Goal: Task Accomplishment & Management: Use online tool/utility

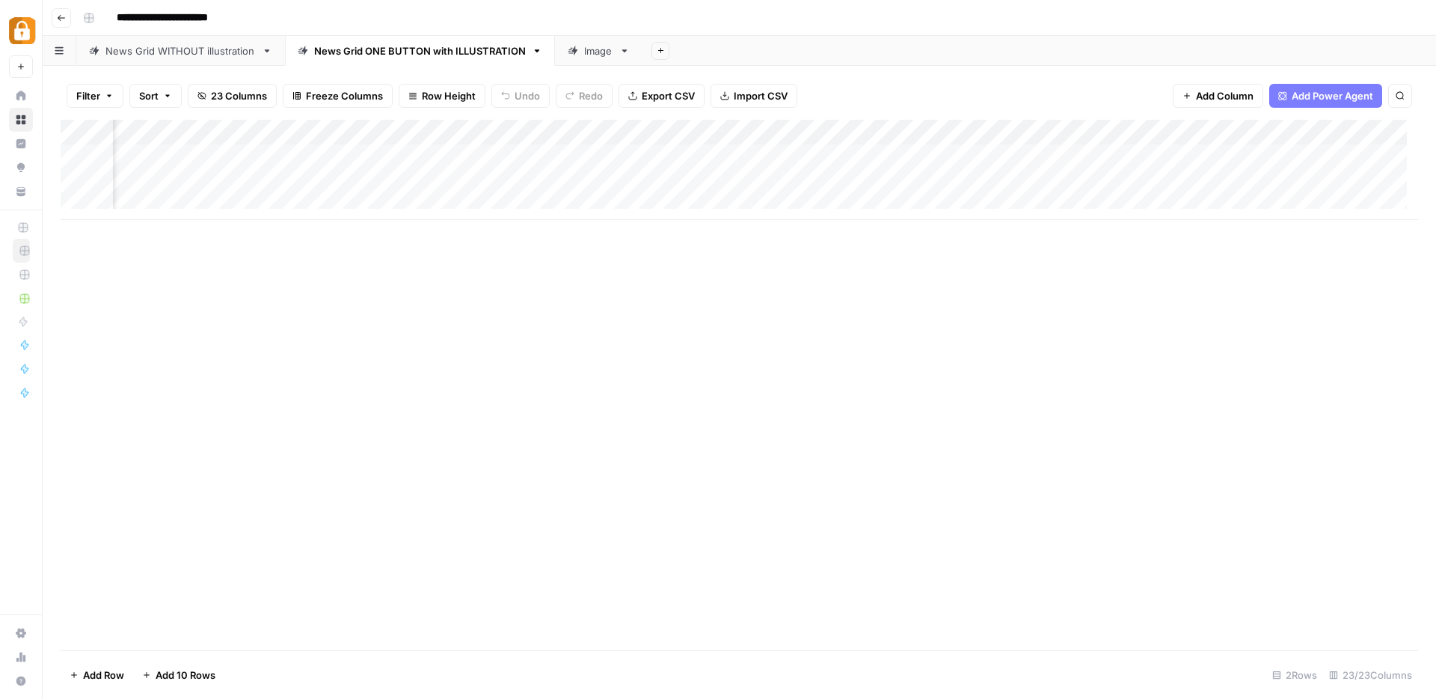
scroll to position [0, 1857]
click at [869, 131] on div "Add Column" at bounding box center [740, 170] width 1358 height 100
click at [624, 337] on div "Add Column" at bounding box center [740, 385] width 1358 height 530
click at [715, 132] on div "Add Column" at bounding box center [740, 170] width 1358 height 100
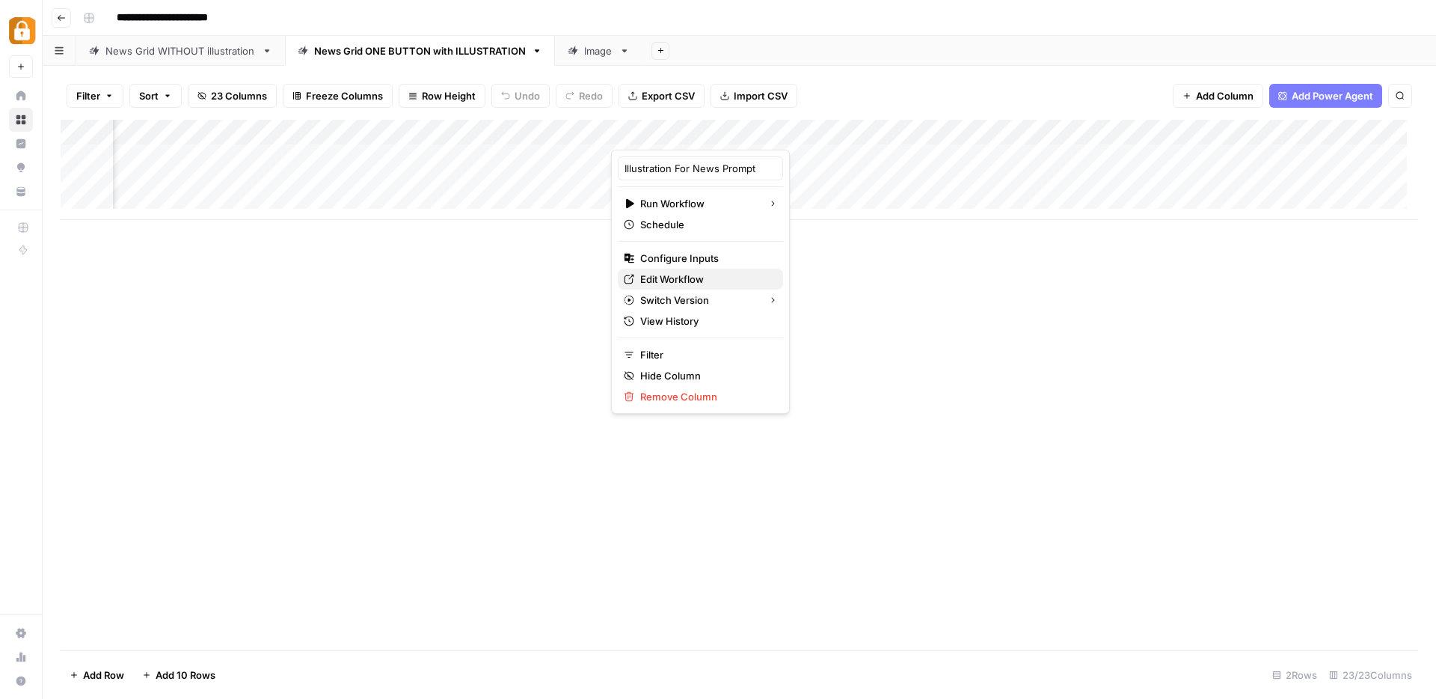
click at [684, 272] on span "Edit Workflow" at bounding box center [705, 279] width 131 height 15
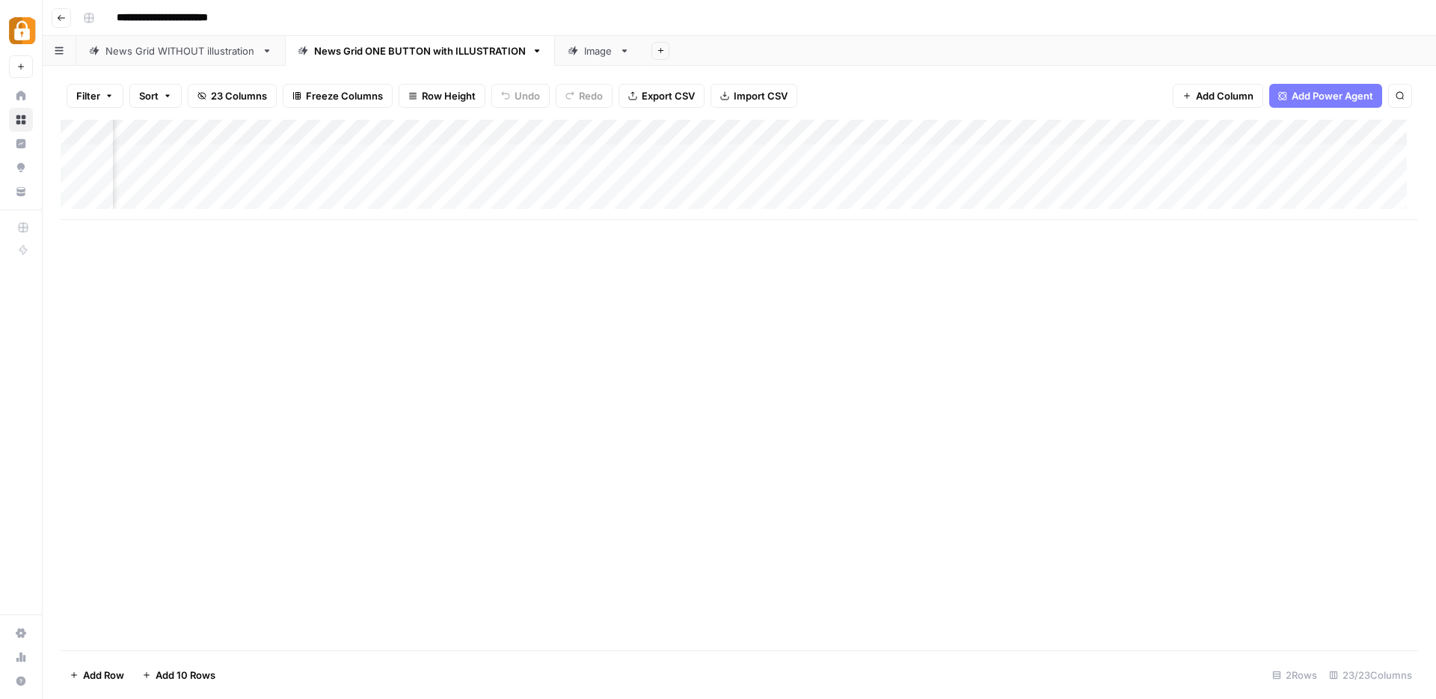
click at [981, 129] on div "Add Column" at bounding box center [740, 170] width 1358 height 100
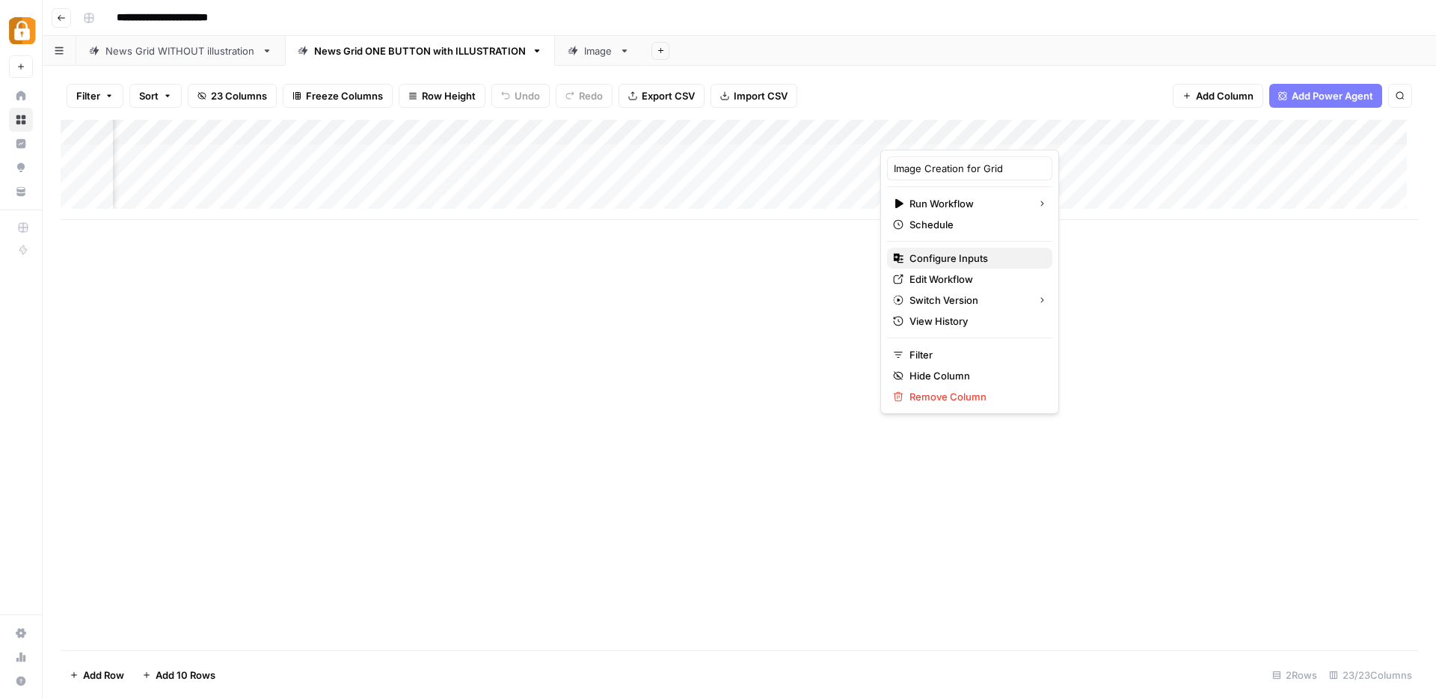
click at [940, 260] on span "Configure Inputs" at bounding box center [975, 258] width 131 height 15
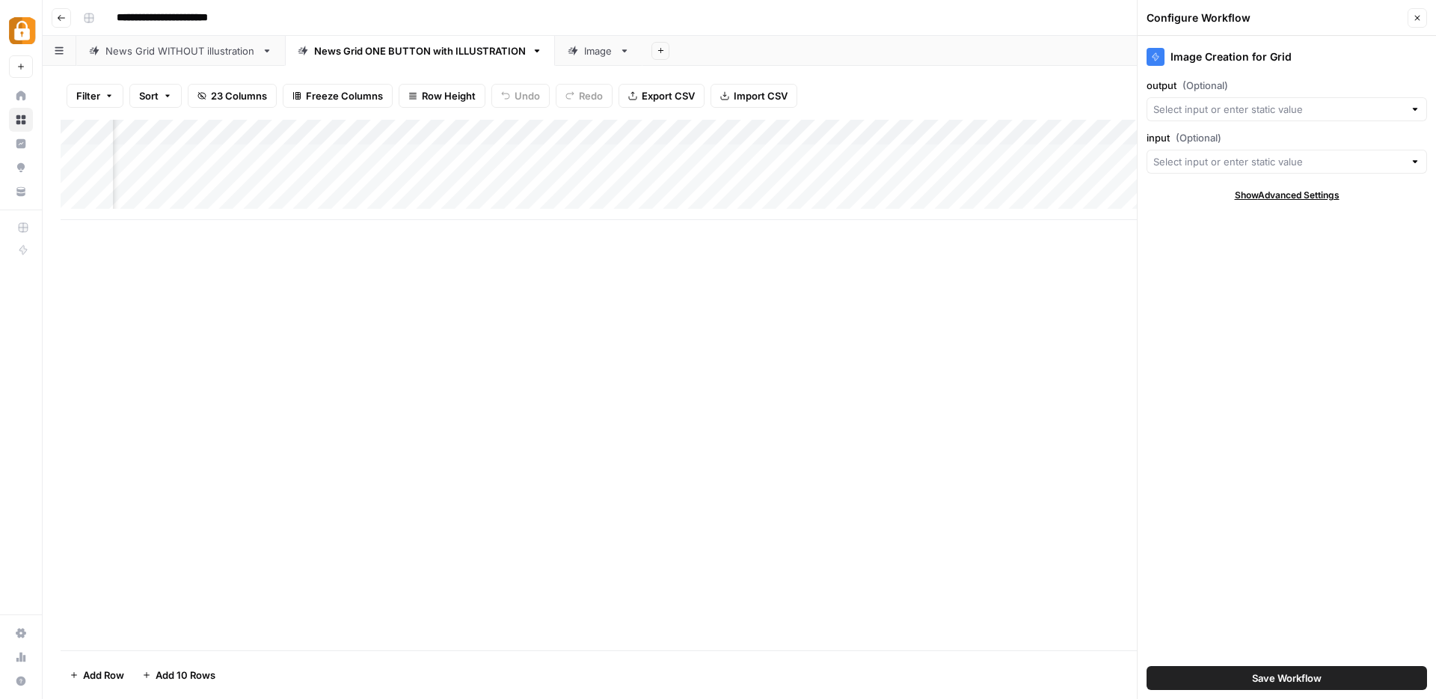
click at [1414, 17] on icon "button" at bounding box center [1417, 17] width 9 height 9
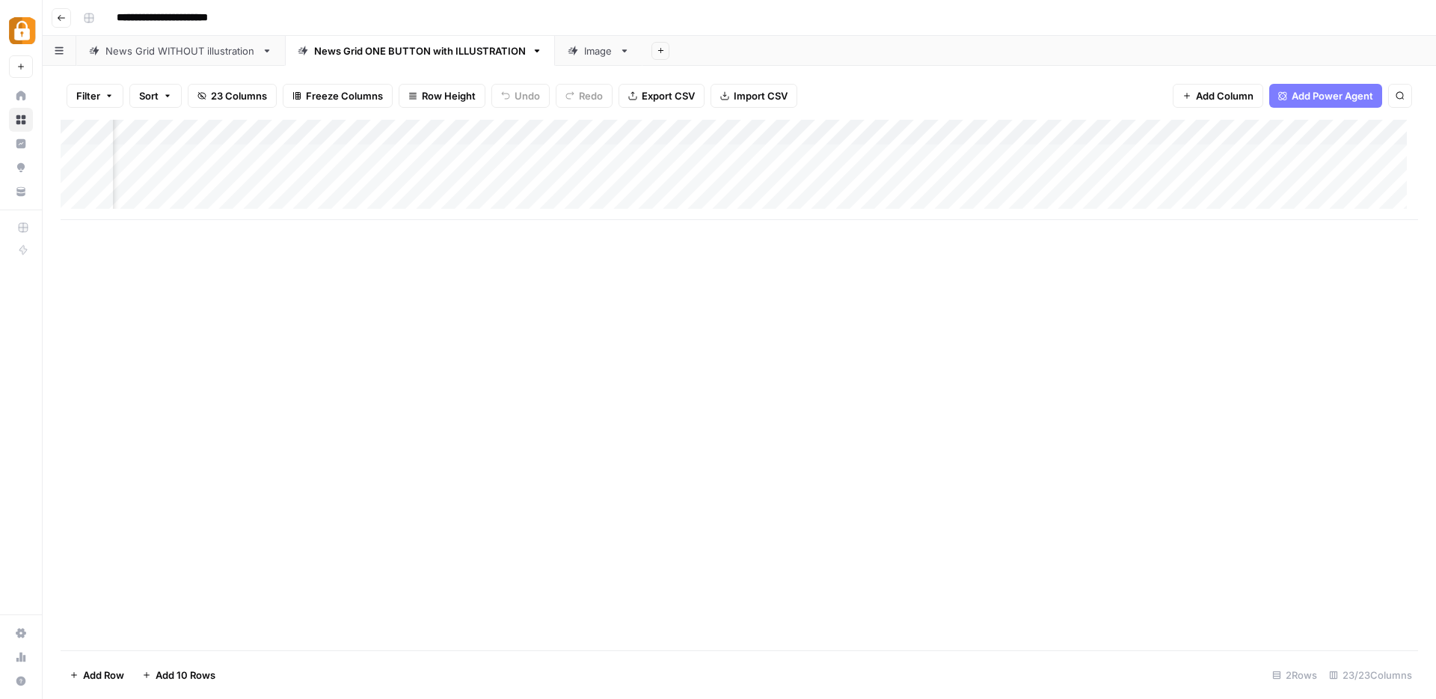
click at [713, 133] on div "Add Column" at bounding box center [740, 170] width 1358 height 100
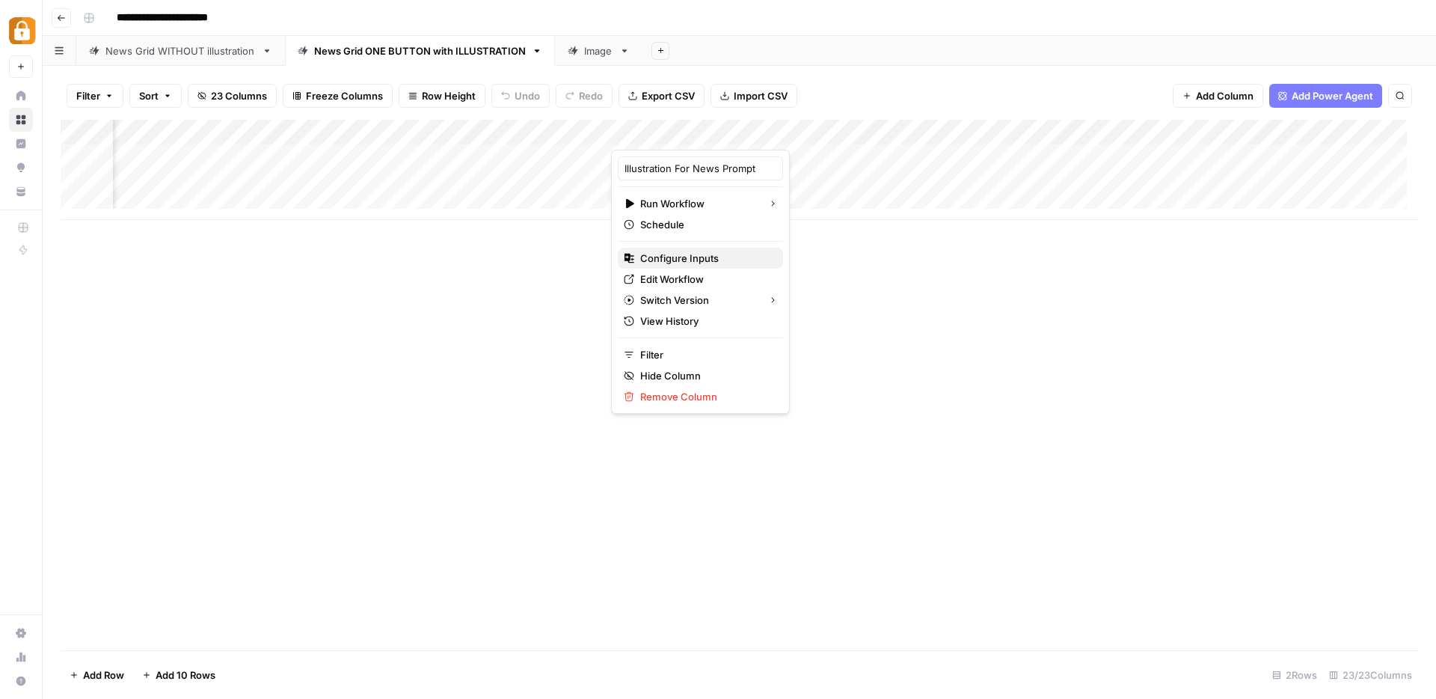
click at [686, 258] on span "Configure Inputs" at bounding box center [705, 258] width 131 height 15
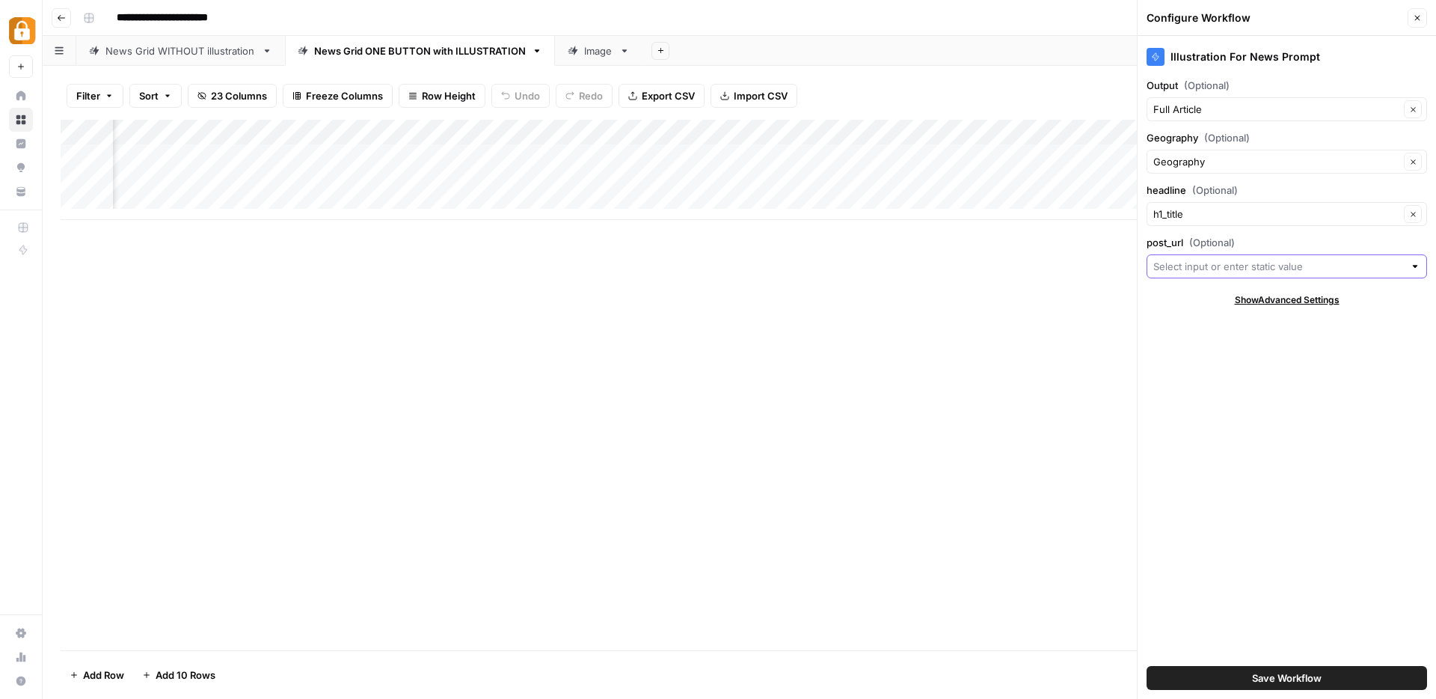
click at [1193, 264] on input "post_url (Optional)" at bounding box center [1279, 266] width 251 height 15
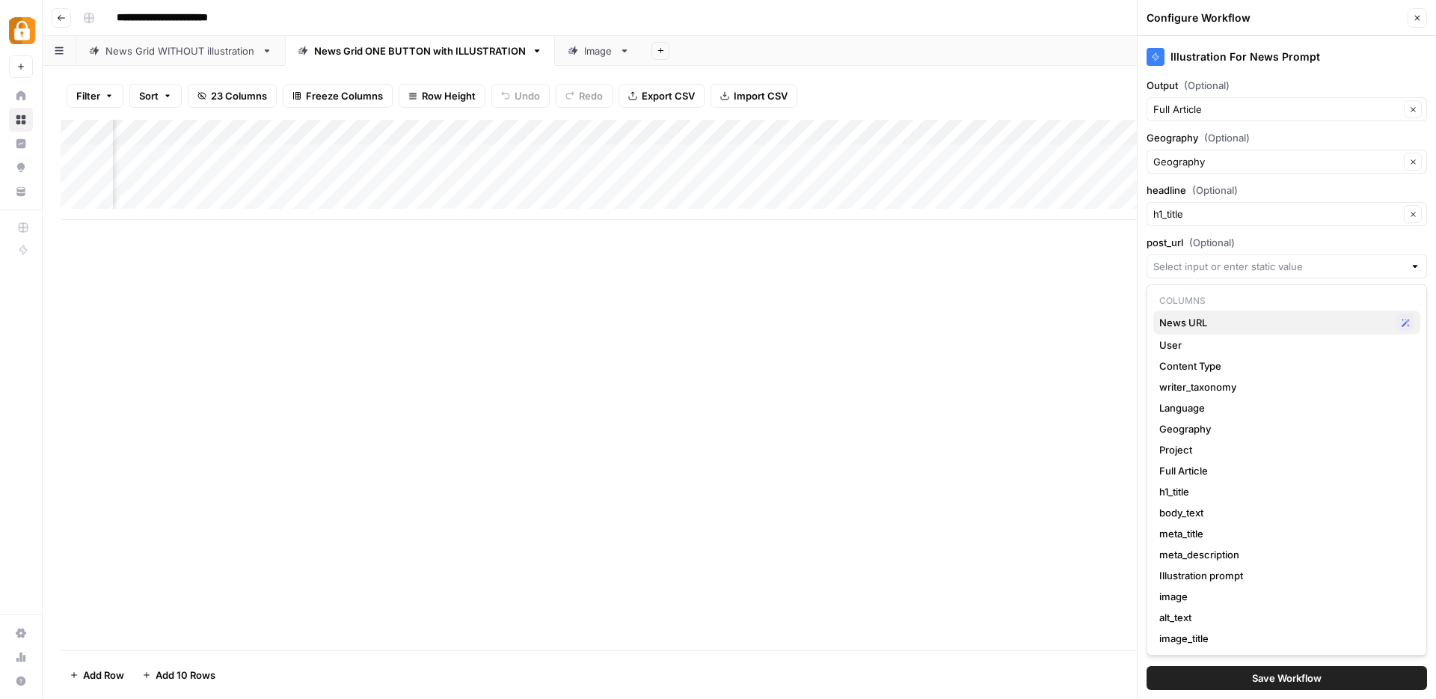
click at [1189, 316] on span "News URL" at bounding box center [1275, 322] width 231 height 15
type input "News URL"
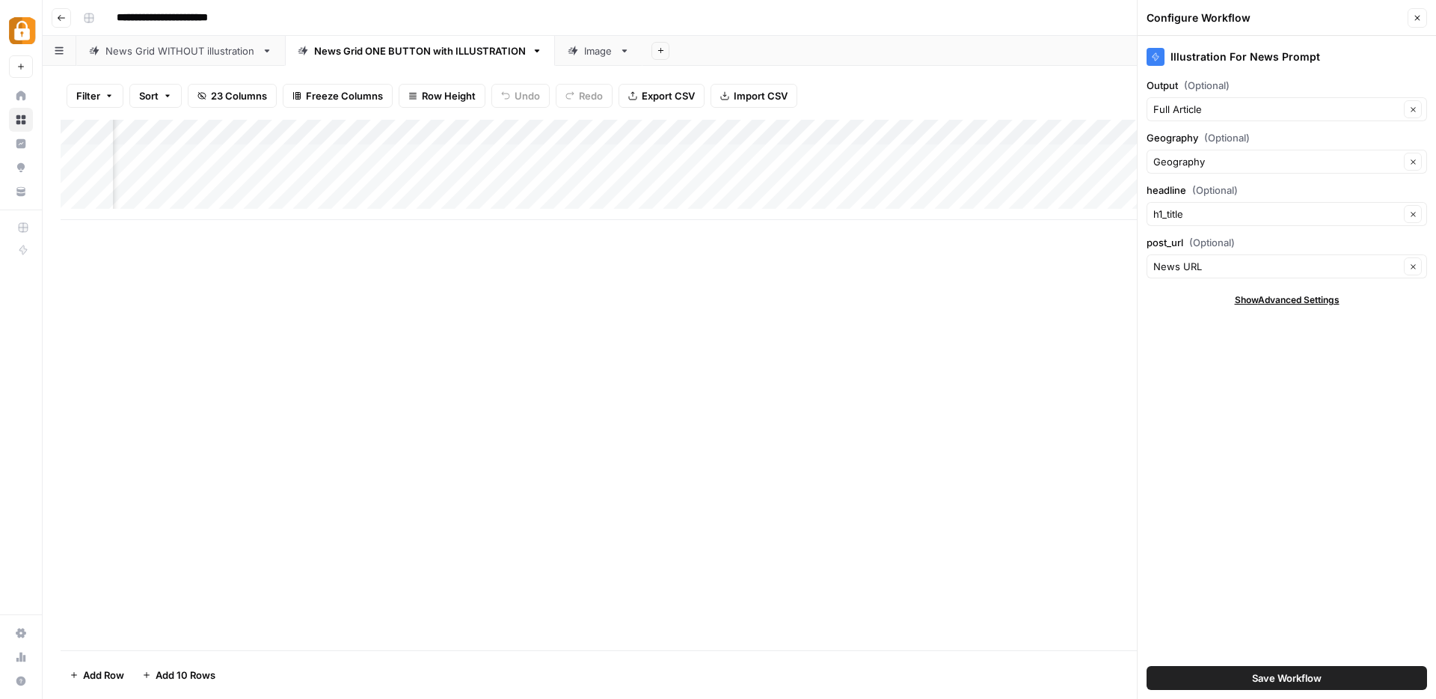
click at [1255, 675] on span "Save Workflow" at bounding box center [1287, 677] width 70 height 15
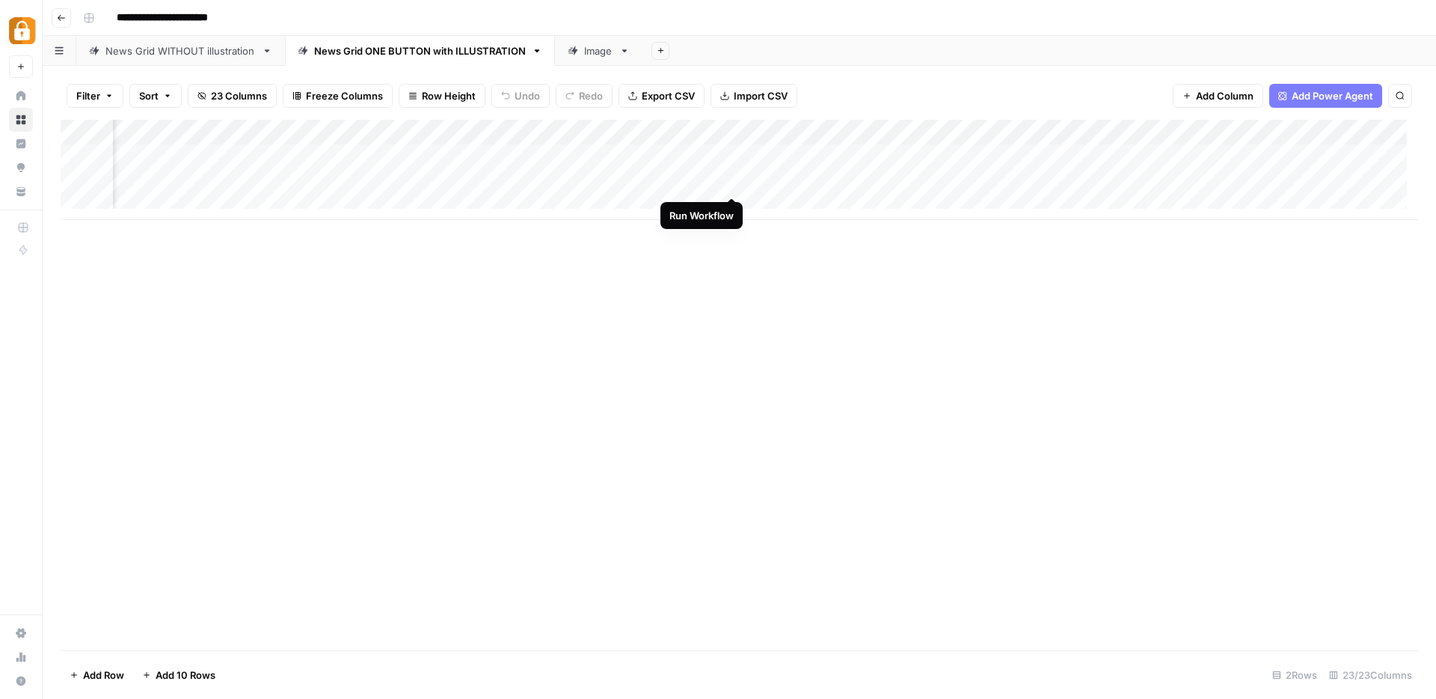
click at [732, 181] on div "Add Column" at bounding box center [740, 170] width 1358 height 100
click at [983, 129] on div "Add Column" at bounding box center [740, 170] width 1358 height 100
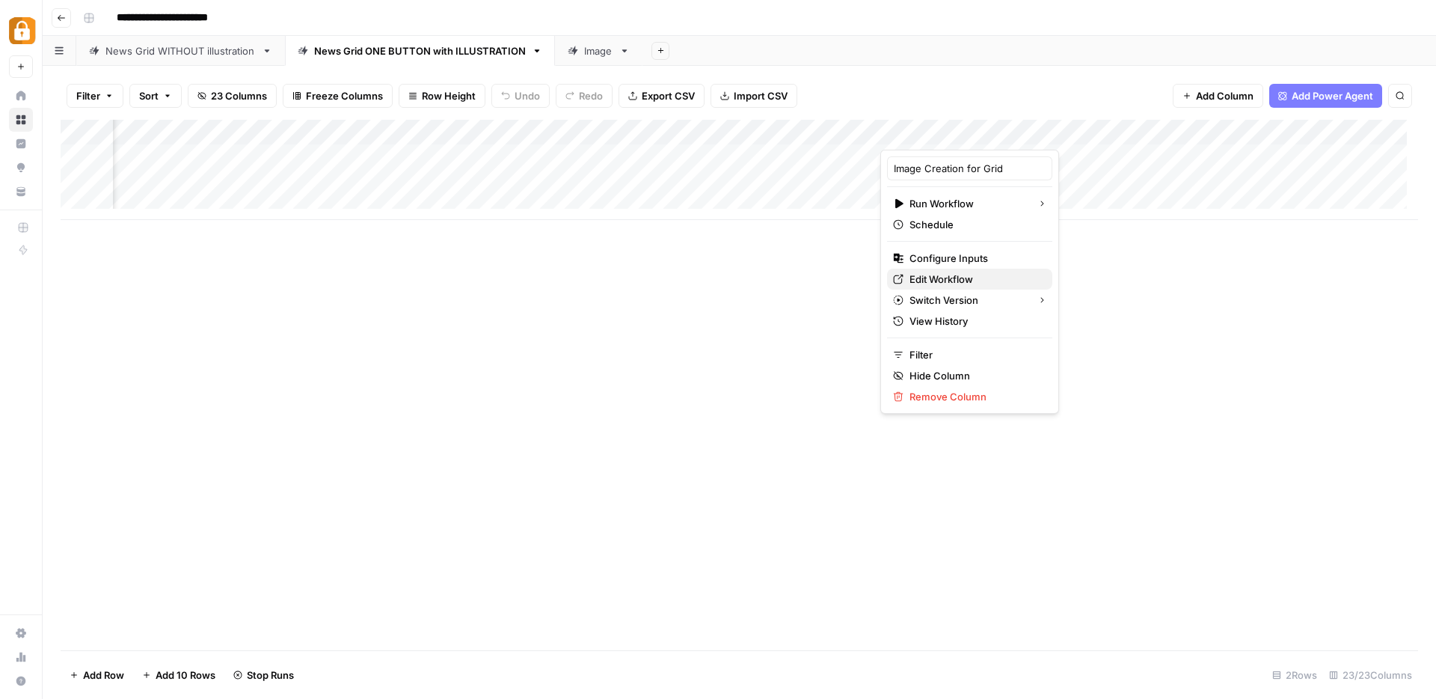
click at [933, 278] on span "Edit Workflow" at bounding box center [975, 279] width 131 height 15
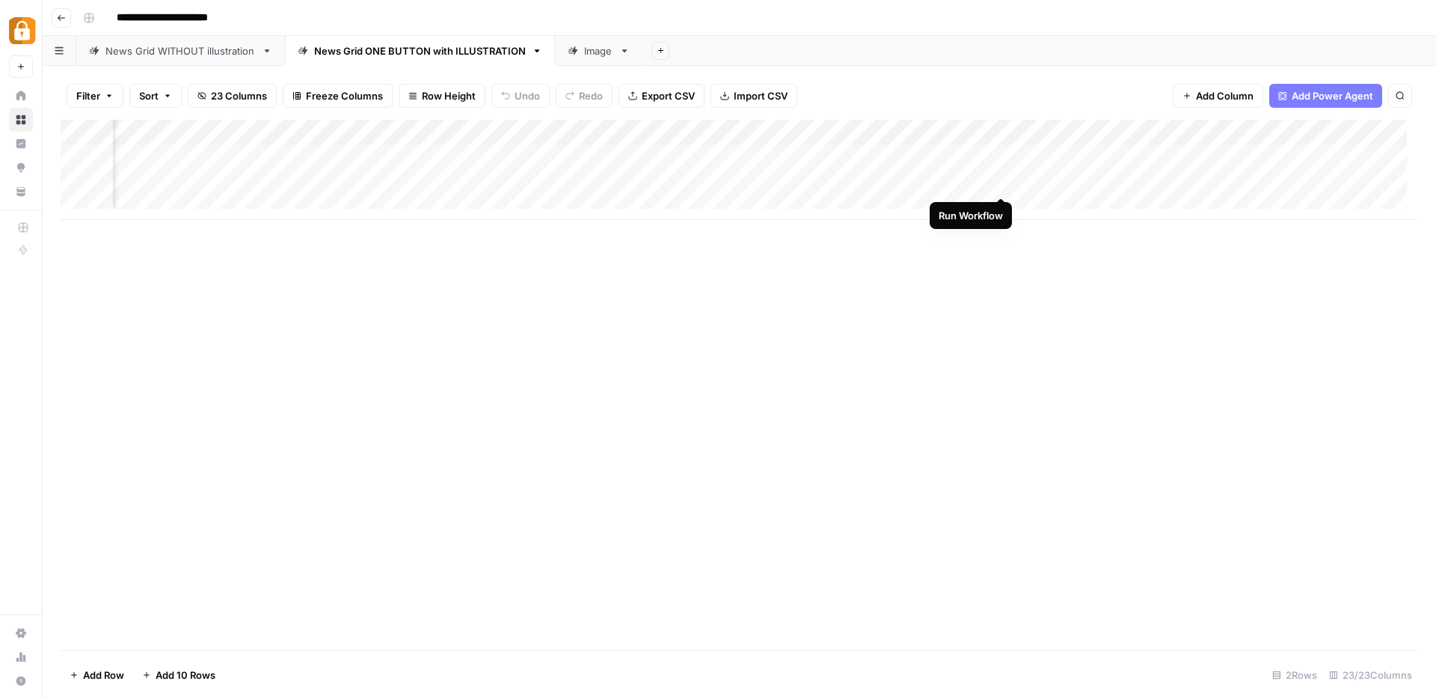
click at [1002, 183] on div "Add Column" at bounding box center [740, 170] width 1358 height 100
click at [1133, 180] on div "Add Column" at bounding box center [740, 170] width 1358 height 100
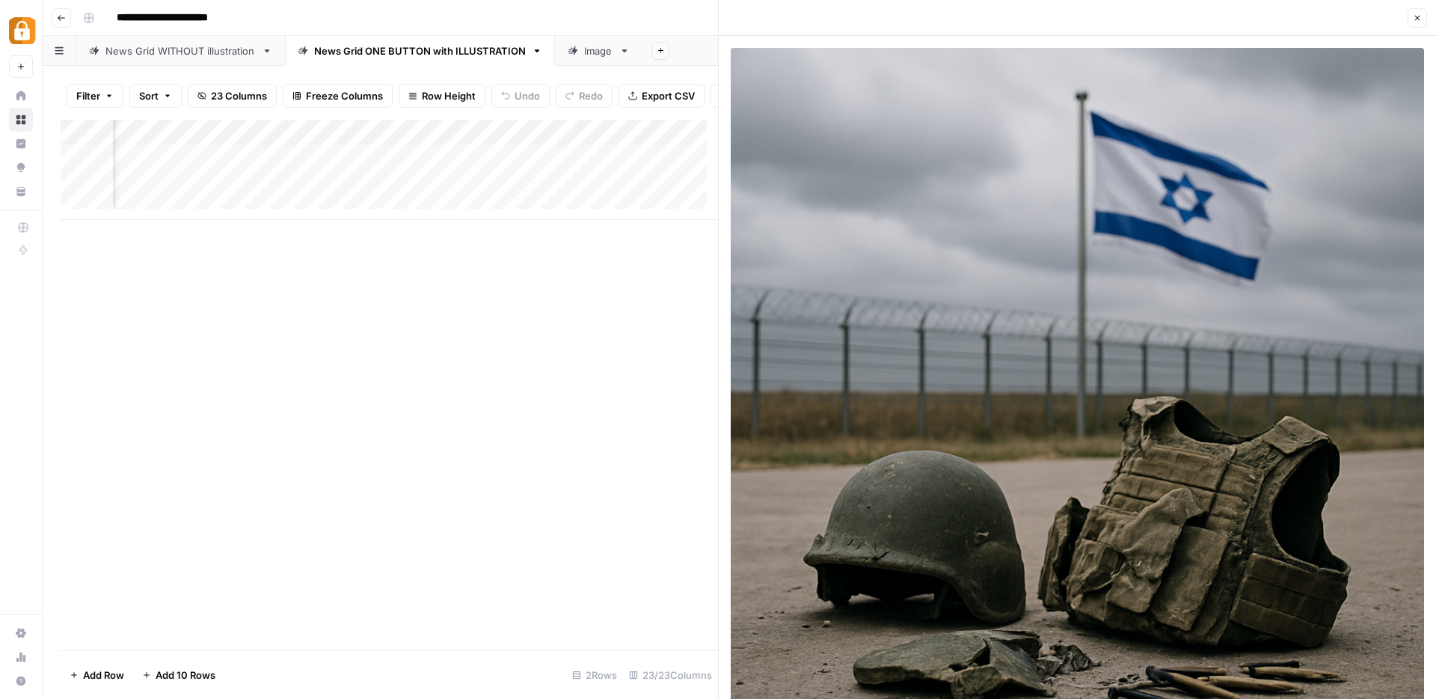
click at [1422, 21] on button "Close" at bounding box center [1417, 17] width 19 height 19
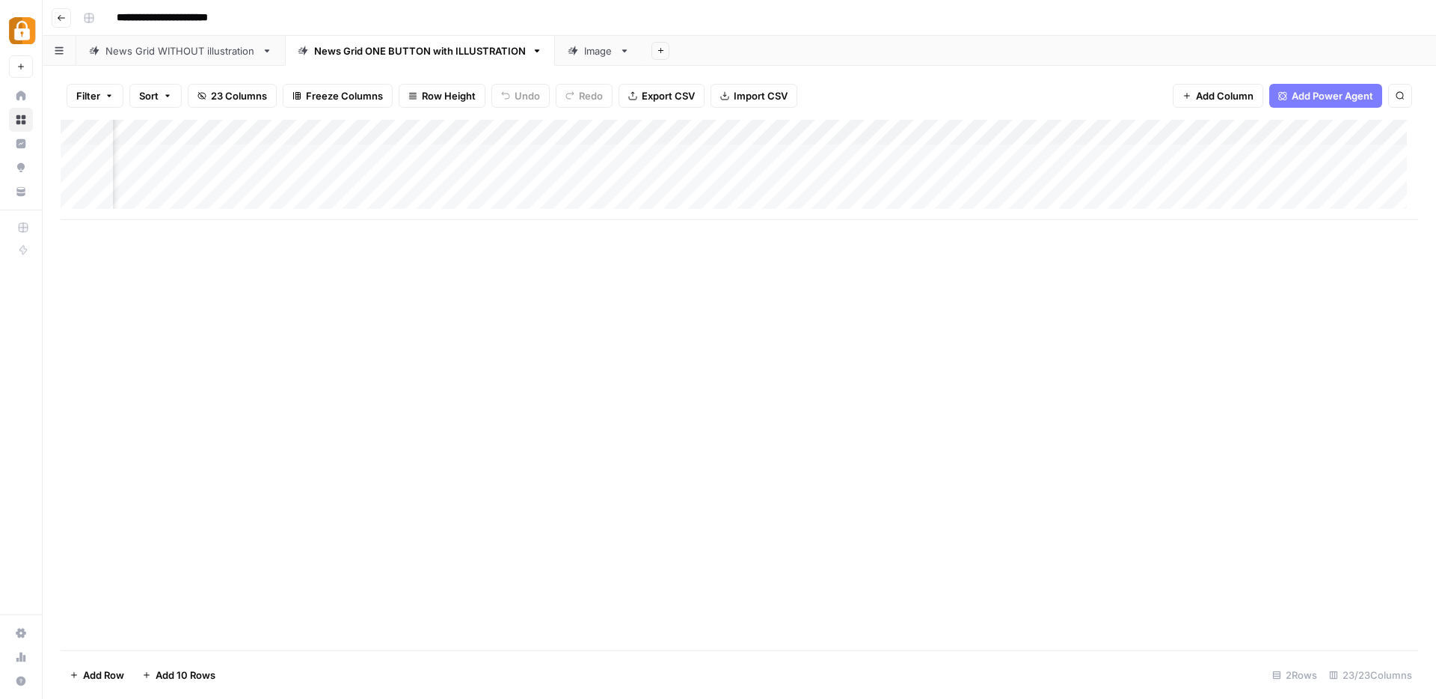
click at [985, 135] on div "Add Column" at bounding box center [740, 170] width 1358 height 100
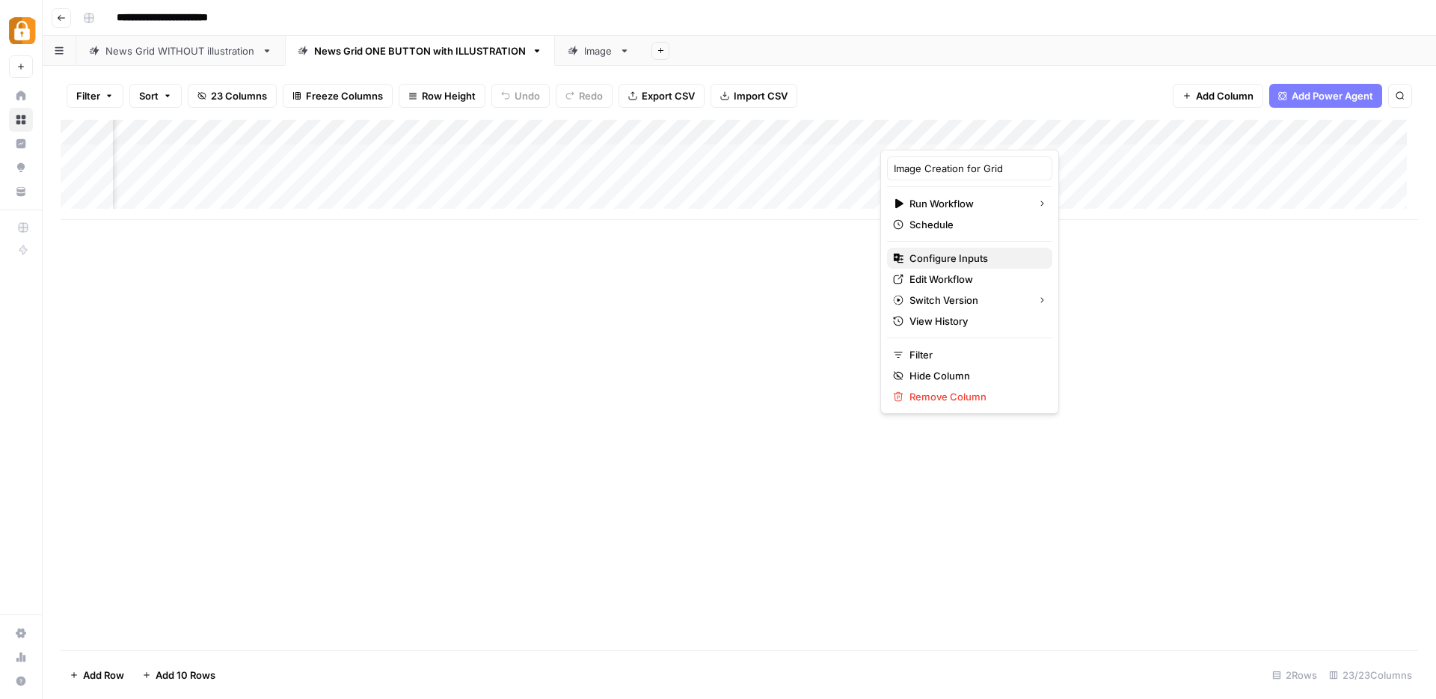
click at [947, 259] on span "Configure Inputs" at bounding box center [975, 258] width 131 height 15
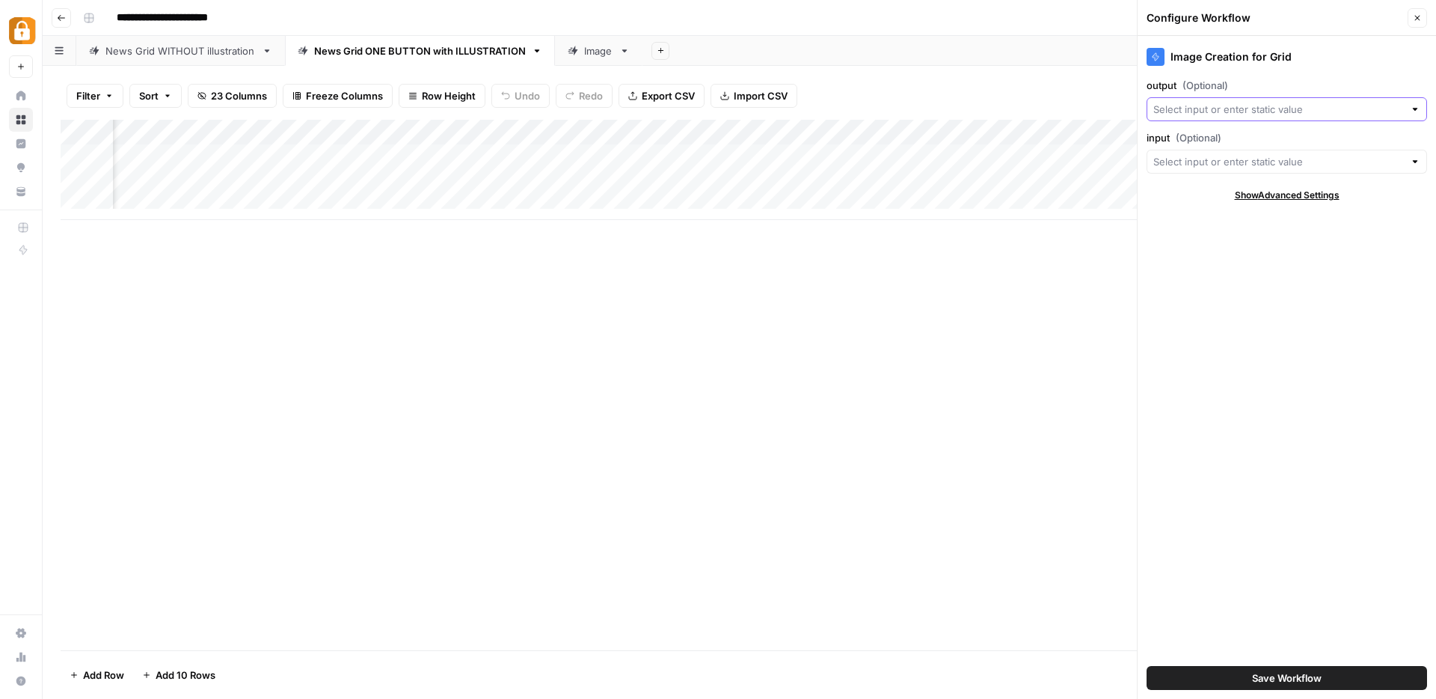
click at [1210, 114] on input "output (Optional)" at bounding box center [1279, 109] width 251 height 15
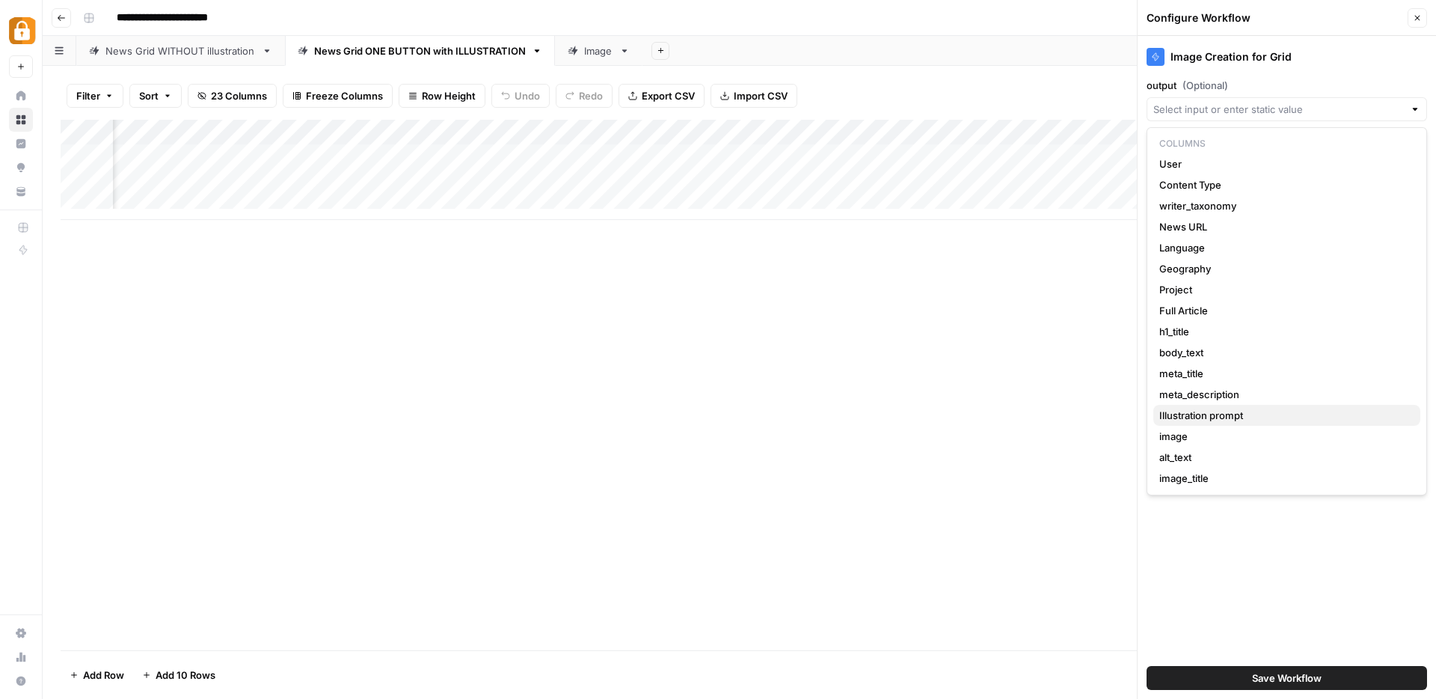
click at [1231, 414] on span "Illustration prompt" at bounding box center [1284, 415] width 249 height 15
type input "Illustration prompt"
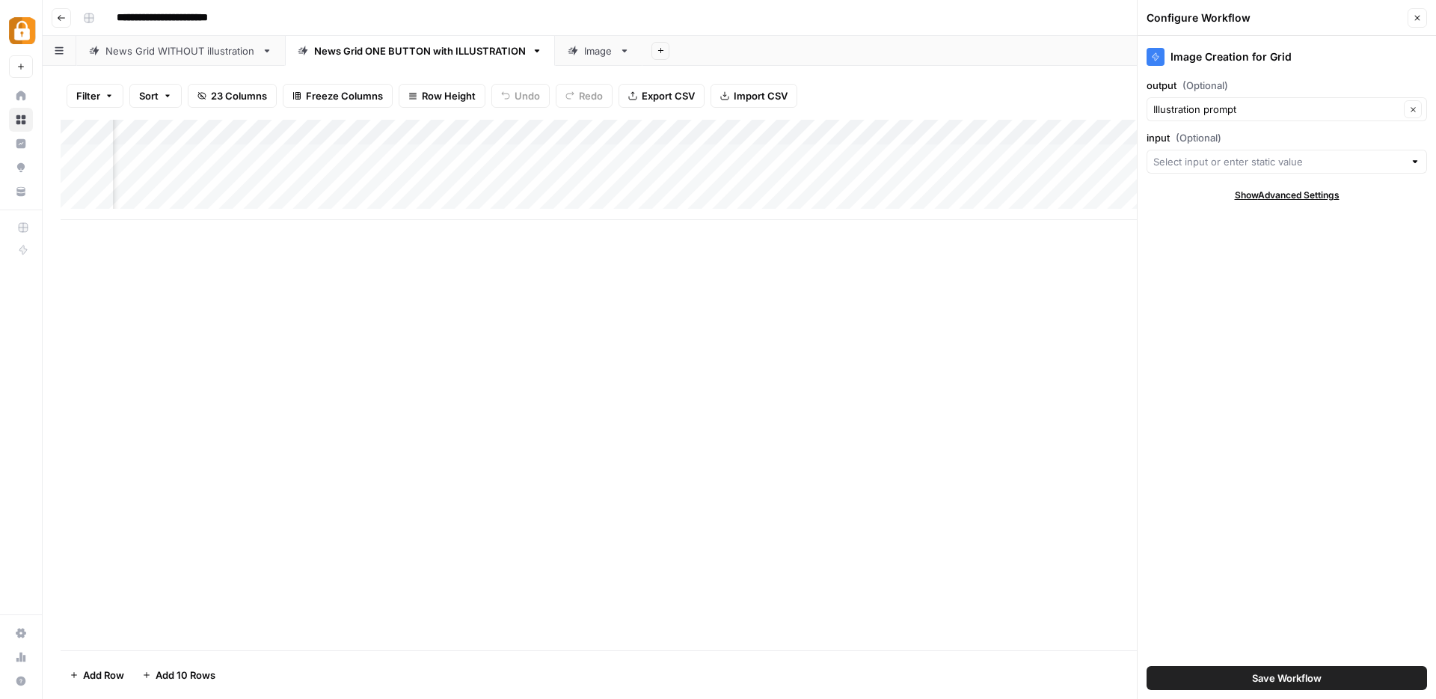
click at [1290, 677] on span "Save Workflow" at bounding box center [1287, 677] width 70 height 15
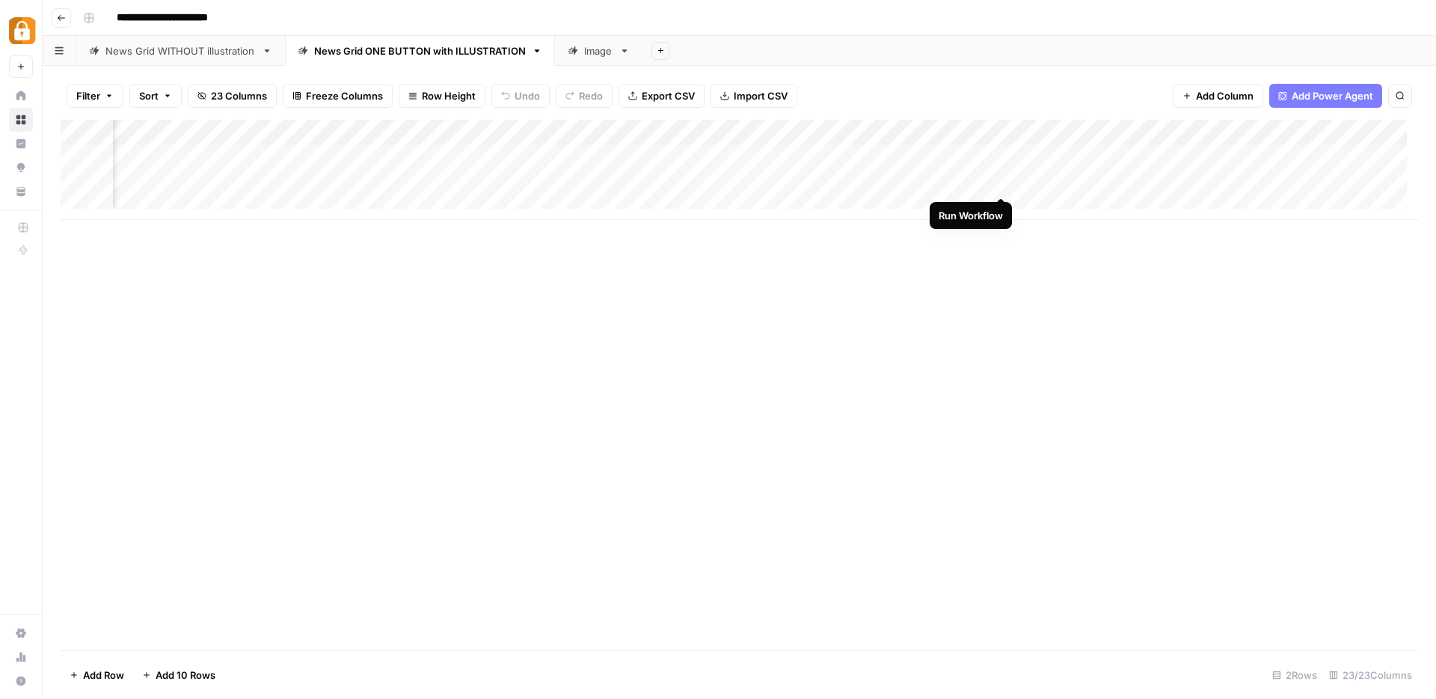
click at [1002, 182] on div "Add Column" at bounding box center [740, 170] width 1358 height 100
click at [1131, 158] on div "Add Column" at bounding box center [740, 170] width 1358 height 100
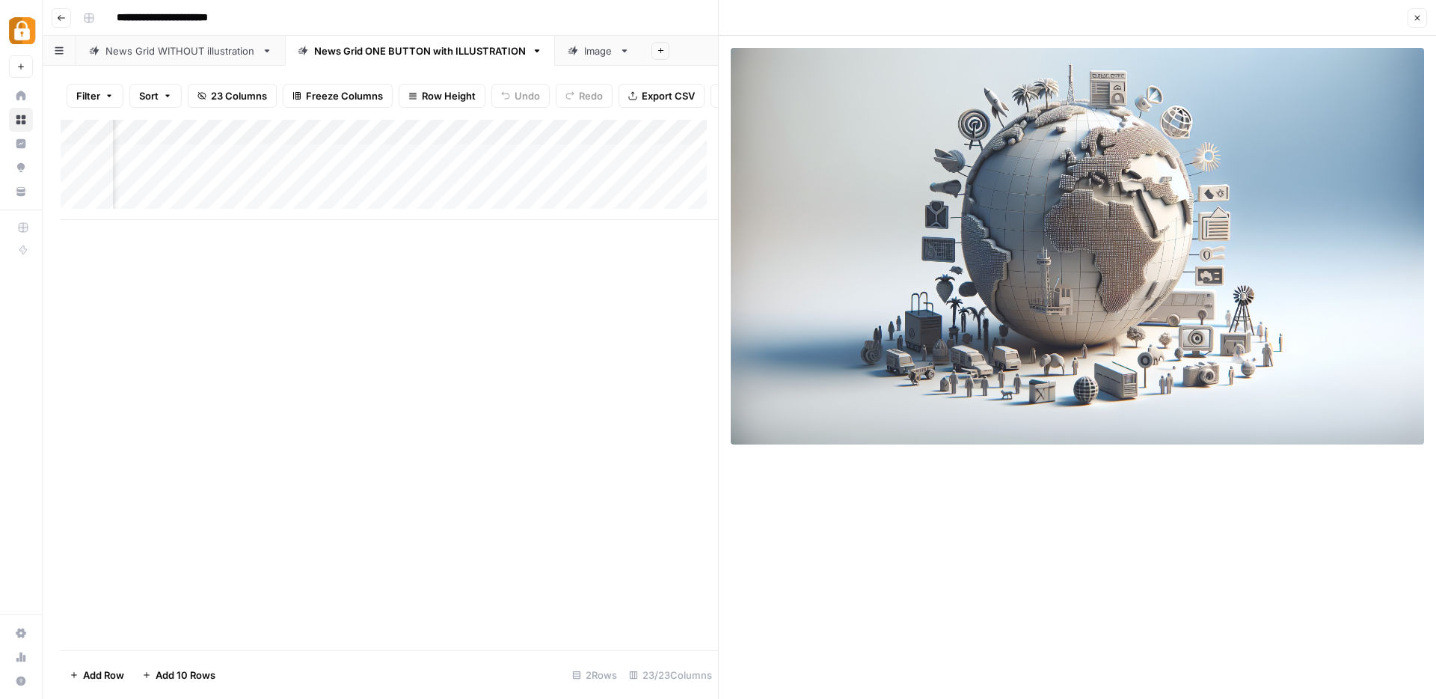
click at [1413, 23] on button "Close" at bounding box center [1417, 17] width 19 height 19
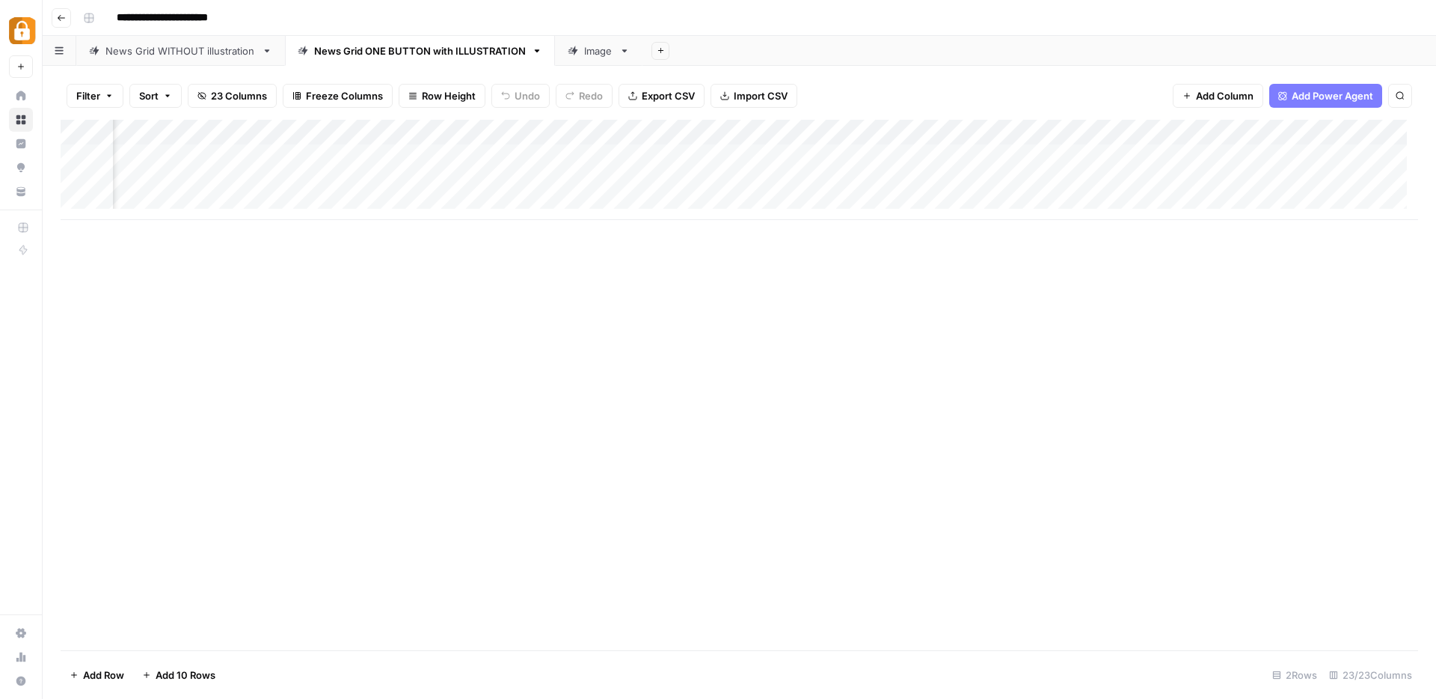
click at [830, 181] on div "Add Column" at bounding box center [740, 170] width 1358 height 100
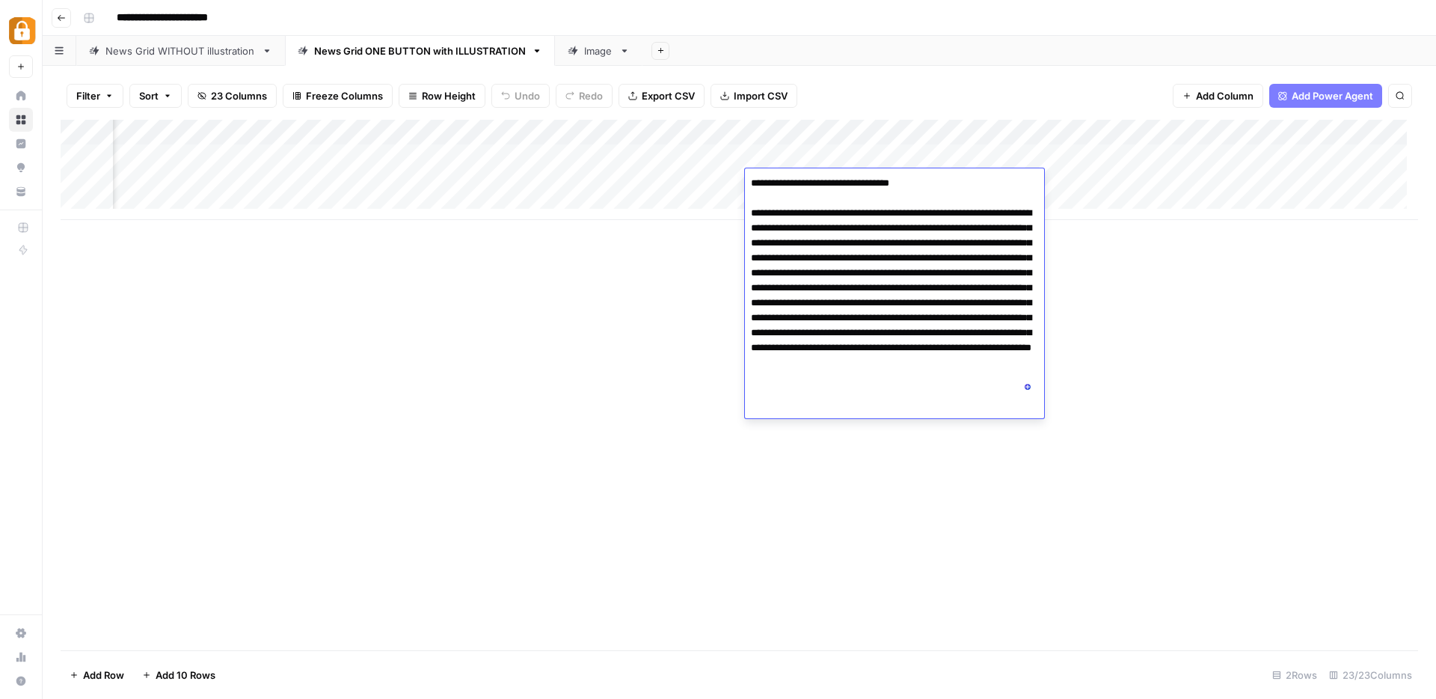
click at [679, 282] on div "Add Column" at bounding box center [740, 385] width 1358 height 530
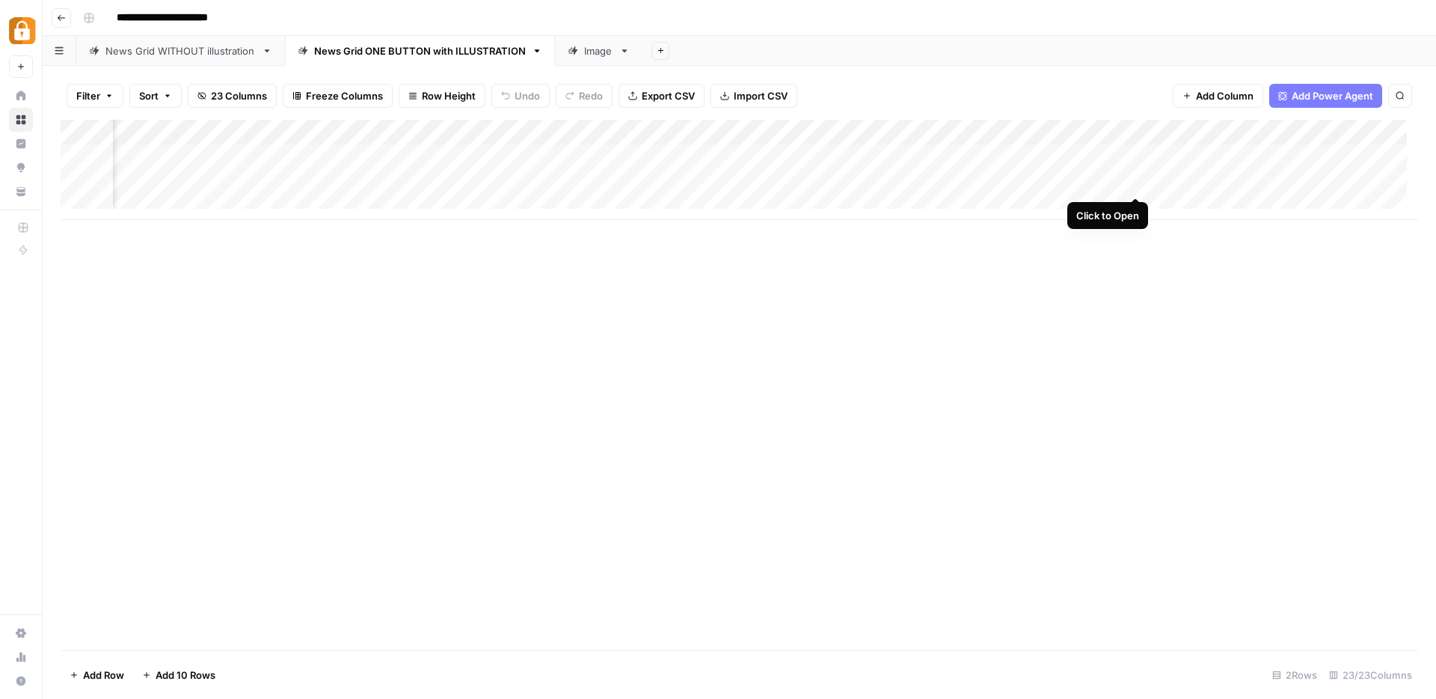
click at [1135, 184] on div "Add Column" at bounding box center [740, 170] width 1358 height 100
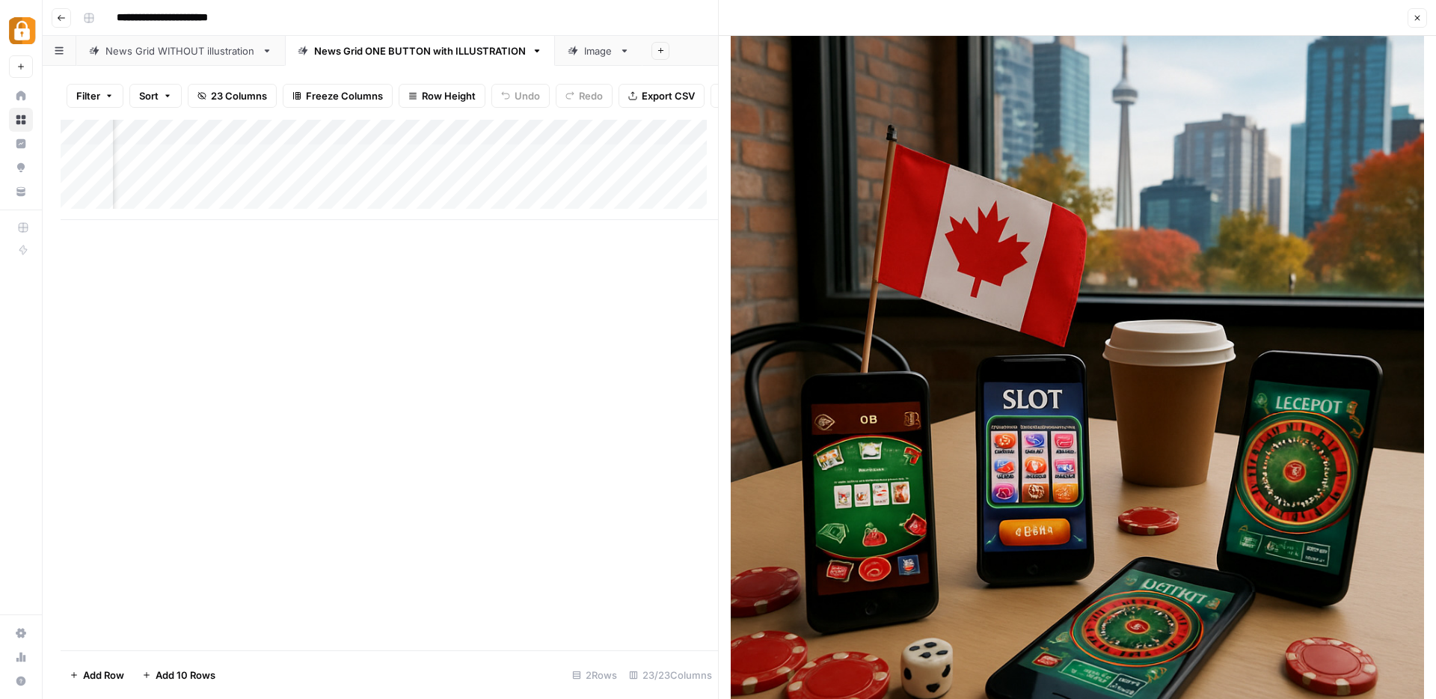
scroll to position [43, 0]
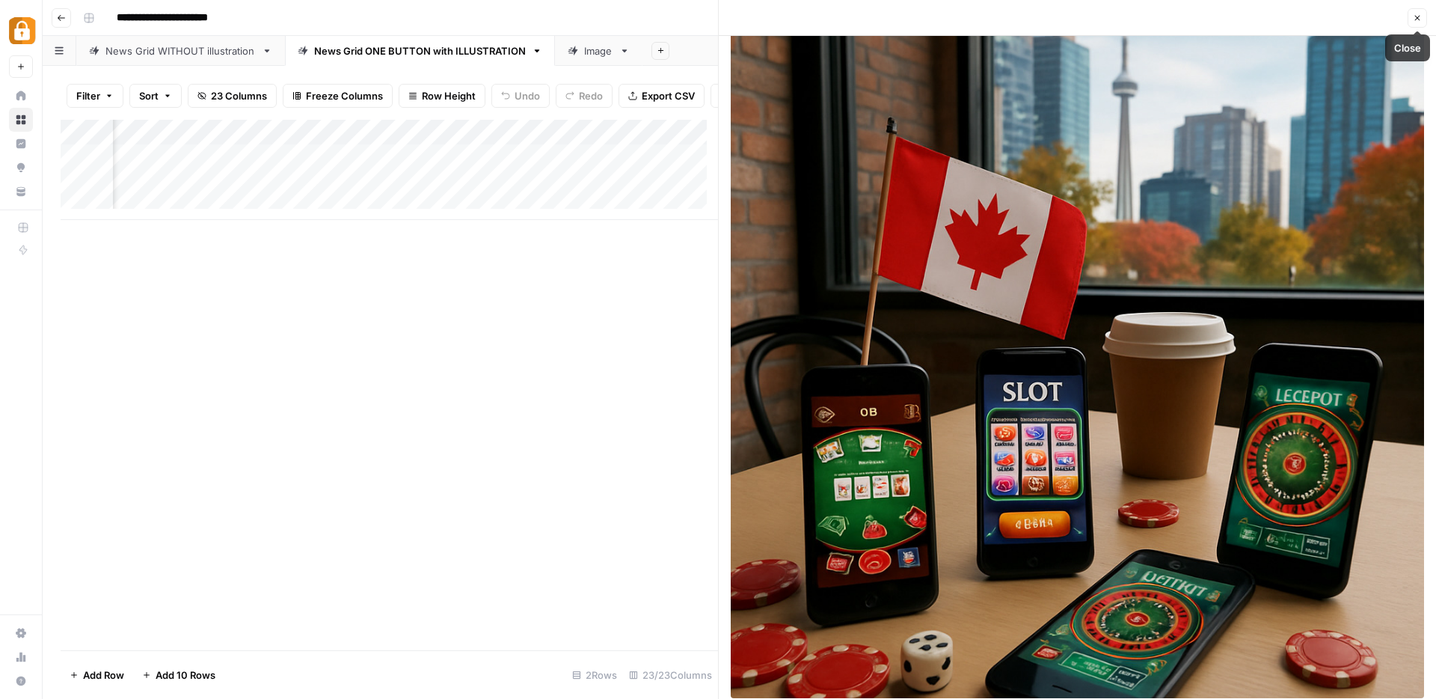
click at [1421, 18] on icon "button" at bounding box center [1417, 17] width 9 height 9
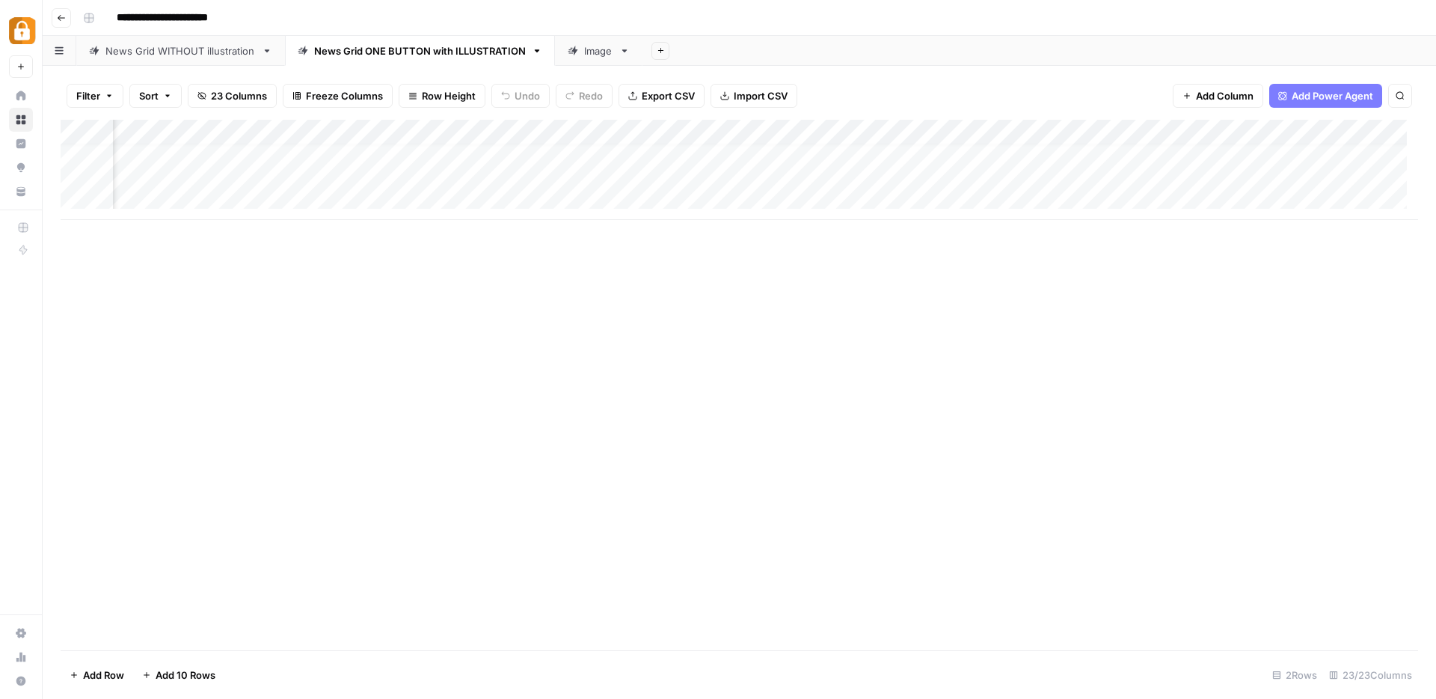
scroll to position [11, 0]
click at [189, 199] on div "Add Column" at bounding box center [740, 170] width 1358 height 100
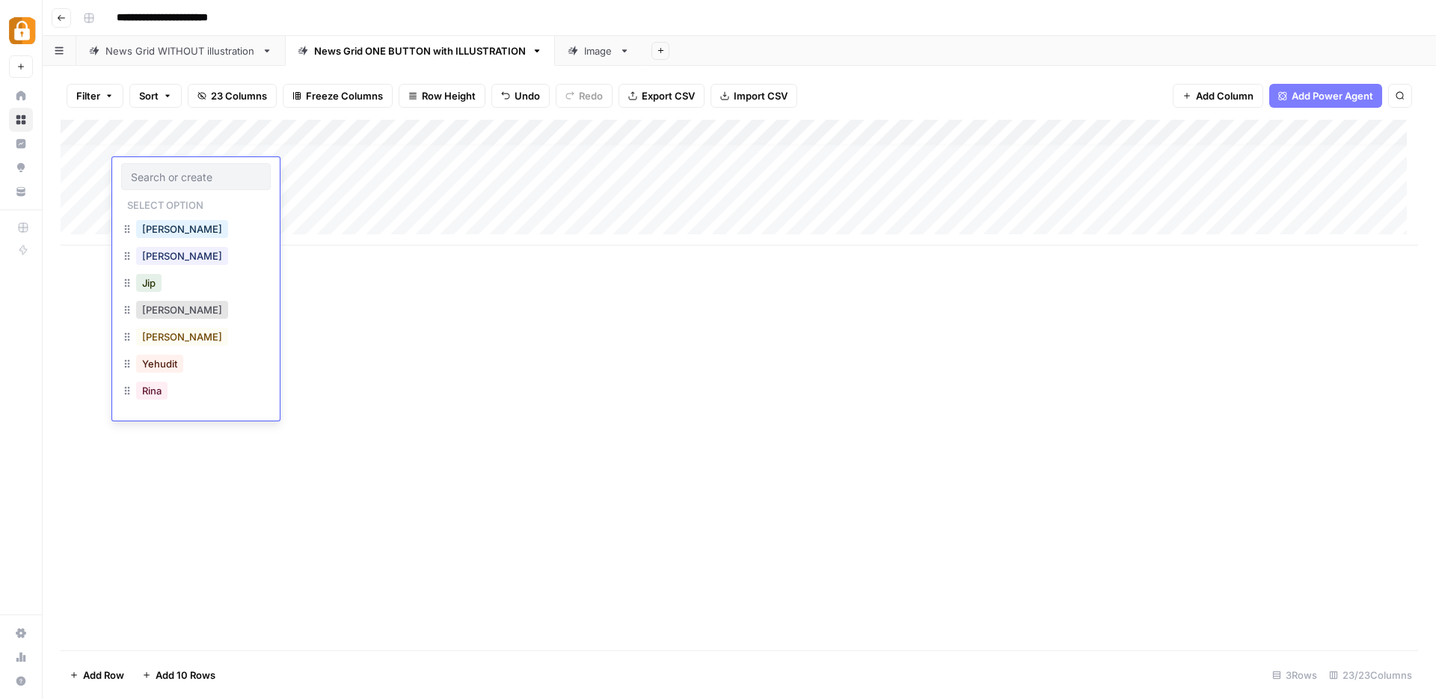
click at [171, 391] on div "Rina" at bounding box center [196, 392] width 150 height 27
click at [151, 392] on button "Rina" at bounding box center [151, 391] width 31 height 18
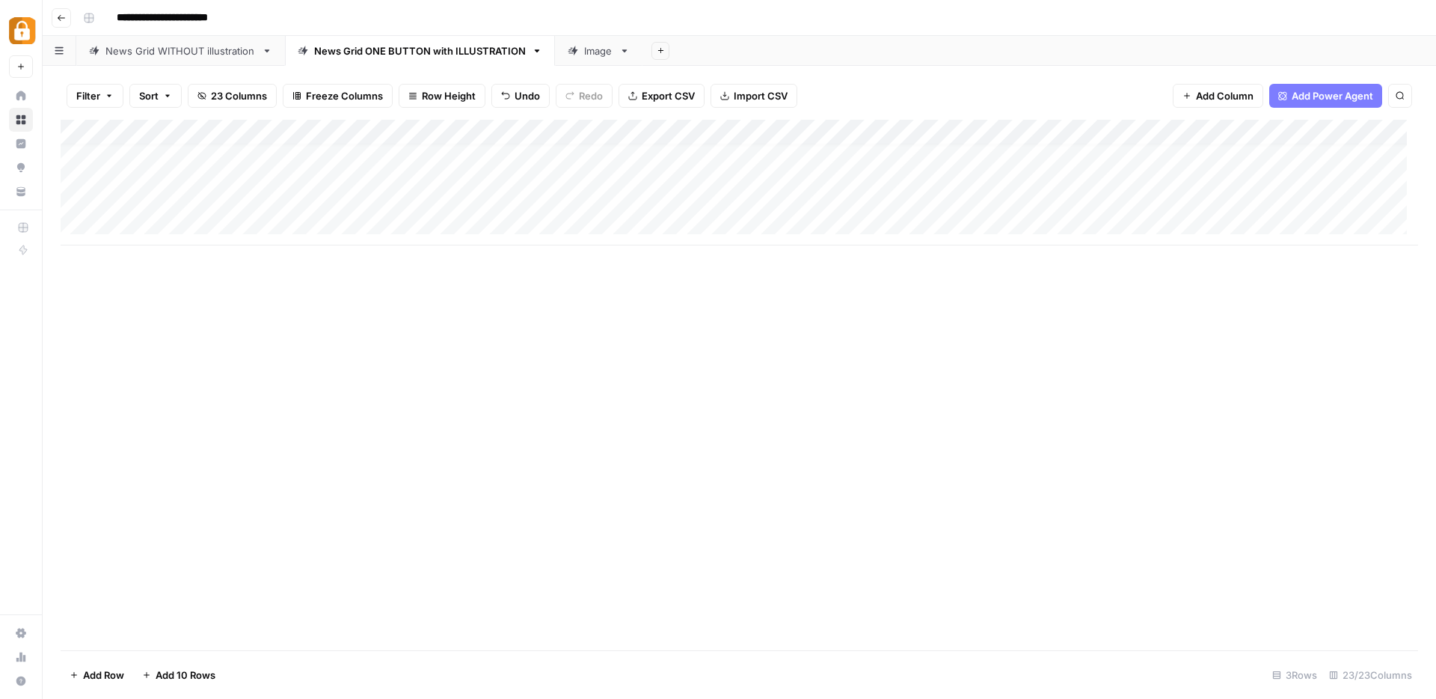
click at [333, 174] on div "Add Column" at bounding box center [740, 183] width 1358 height 126
click at [380, 178] on div "Add Column" at bounding box center [740, 183] width 1358 height 126
click at [352, 206] on div "Add Column" at bounding box center [740, 183] width 1358 height 126
click at [370, 174] on div "Add Column" at bounding box center [740, 183] width 1358 height 126
drag, startPoint x: 382, startPoint y: 182, endPoint x: 384, endPoint y: 204, distance: 22.6
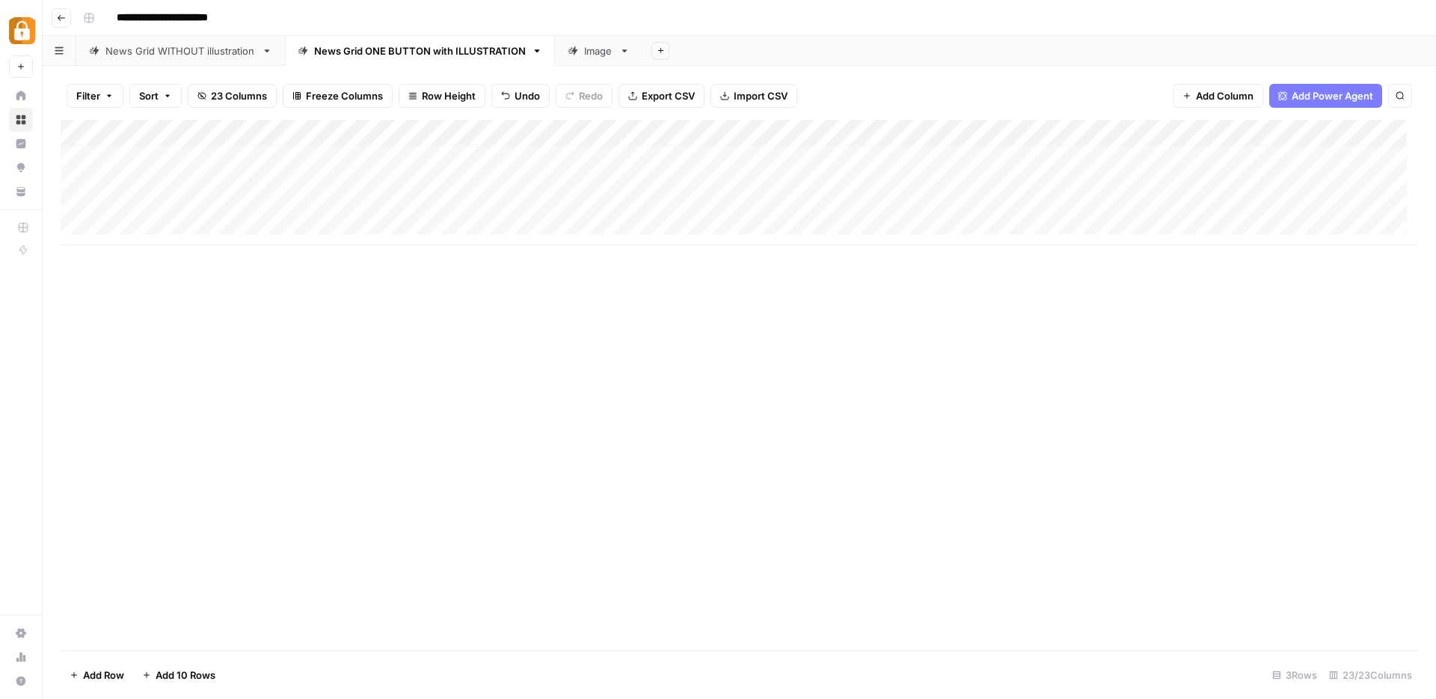
click at [384, 204] on div "Add Column" at bounding box center [740, 183] width 1358 height 126
click at [598, 194] on div "Add Column" at bounding box center [740, 183] width 1358 height 126
click at [1036, 170] on div "Add Column" at bounding box center [740, 183] width 1358 height 126
click at [1094, 171] on div "Add Column" at bounding box center [740, 183] width 1358 height 126
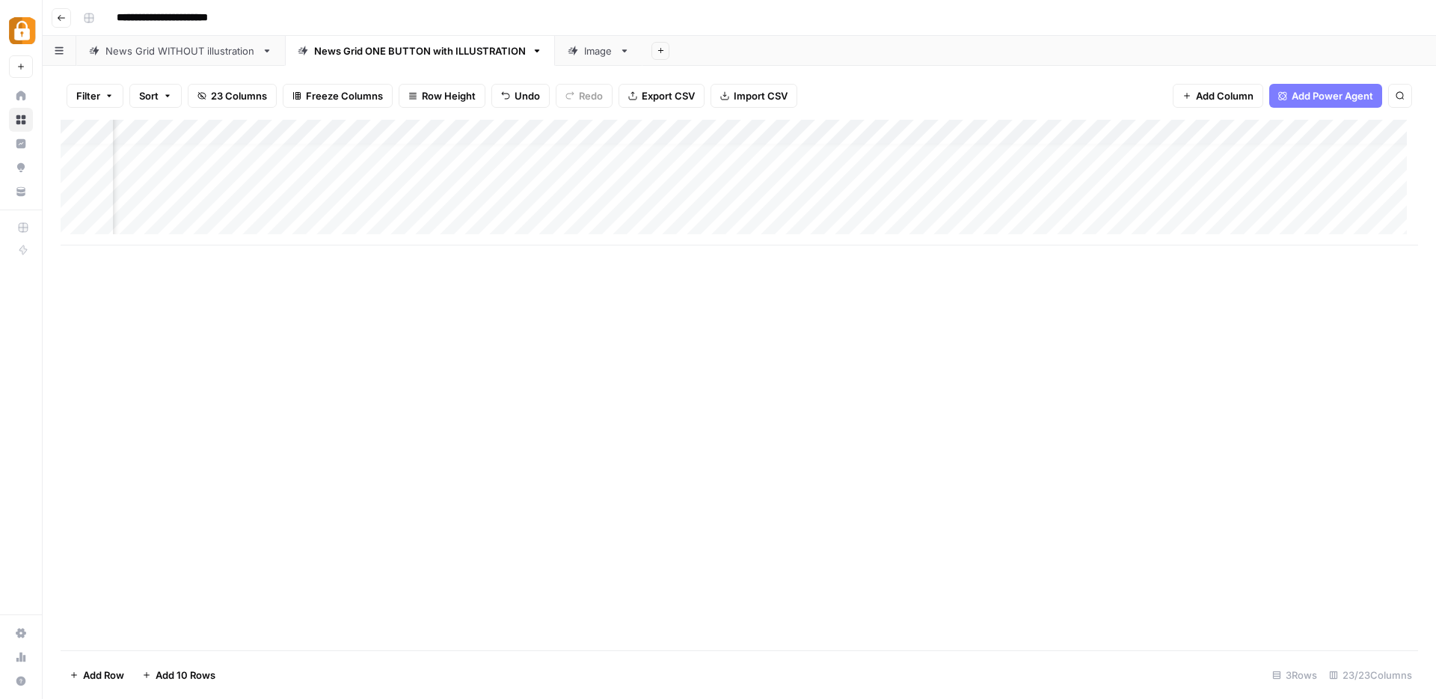
drag, startPoint x: 1141, startPoint y: 179, endPoint x: 1141, endPoint y: 194, distance: 15.0
click at [1141, 194] on div "Add Column" at bounding box center [740, 183] width 1358 height 126
click at [1206, 195] on div "Add Column" at bounding box center [740, 183] width 1358 height 126
click at [863, 193] on div "Add Column" at bounding box center [740, 183] width 1358 height 126
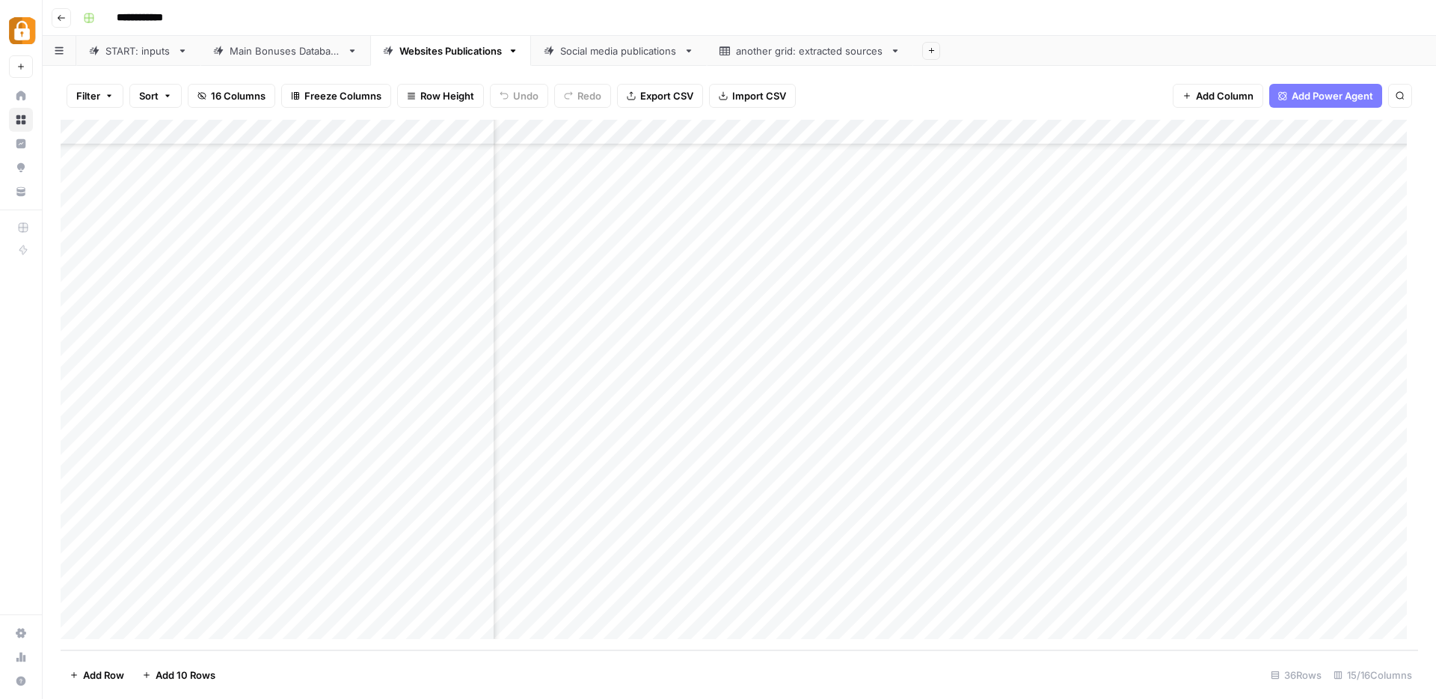
scroll to position [446, 1377]
click at [624, 46] on div "Social media publications" at bounding box center [618, 50] width 117 height 15
click at [1223, 134] on div "Add Column" at bounding box center [740, 385] width 1358 height 530
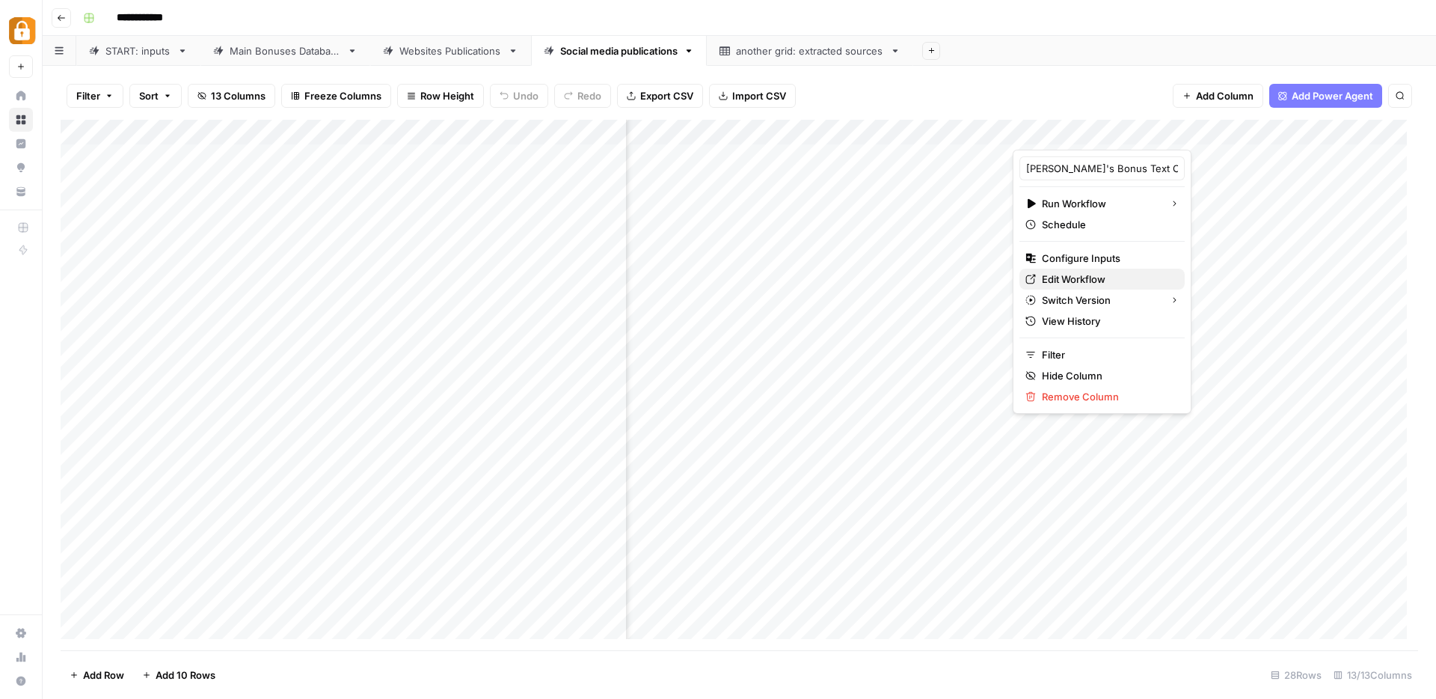
click at [1067, 273] on span "Edit Workflow" at bounding box center [1107, 279] width 131 height 15
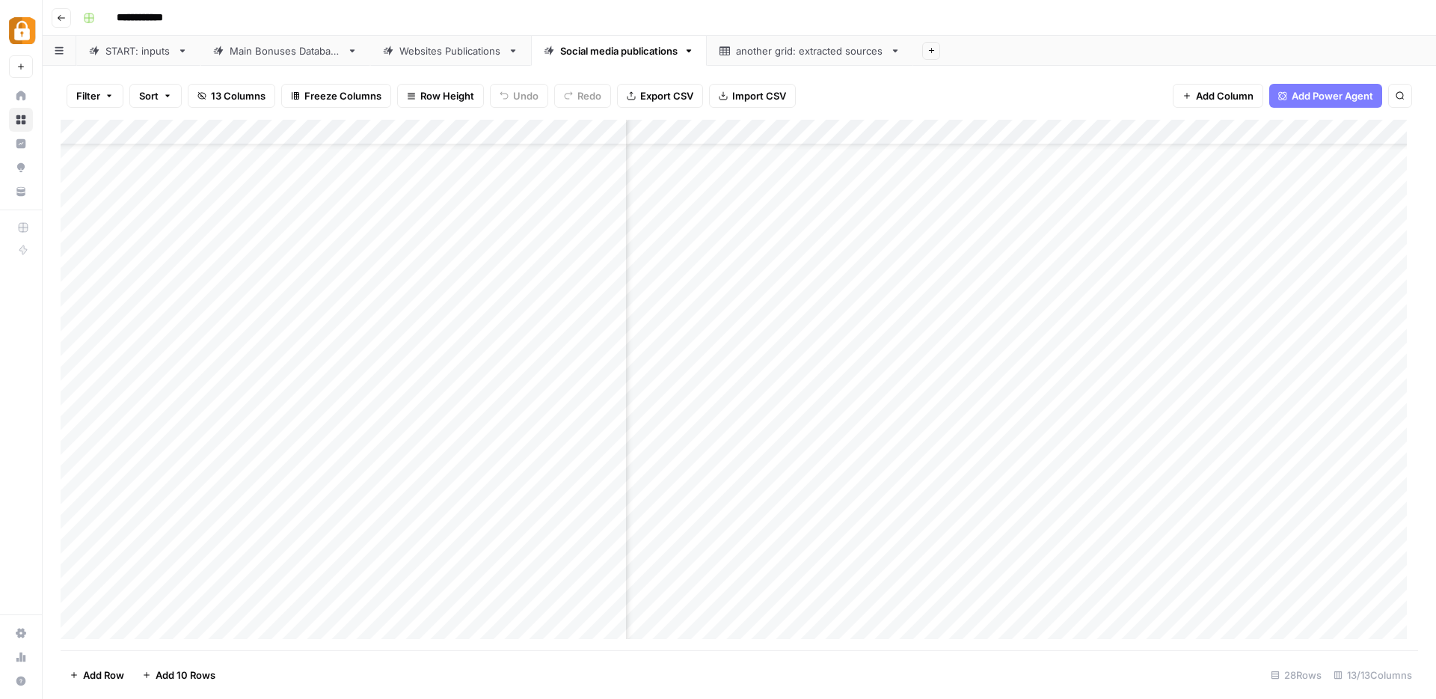
scroll to position [242, 509]
click at [416, 50] on div "Websites Publications" at bounding box center [450, 50] width 102 height 15
click at [114, 52] on div "START: inputs" at bounding box center [138, 50] width 66 height 15
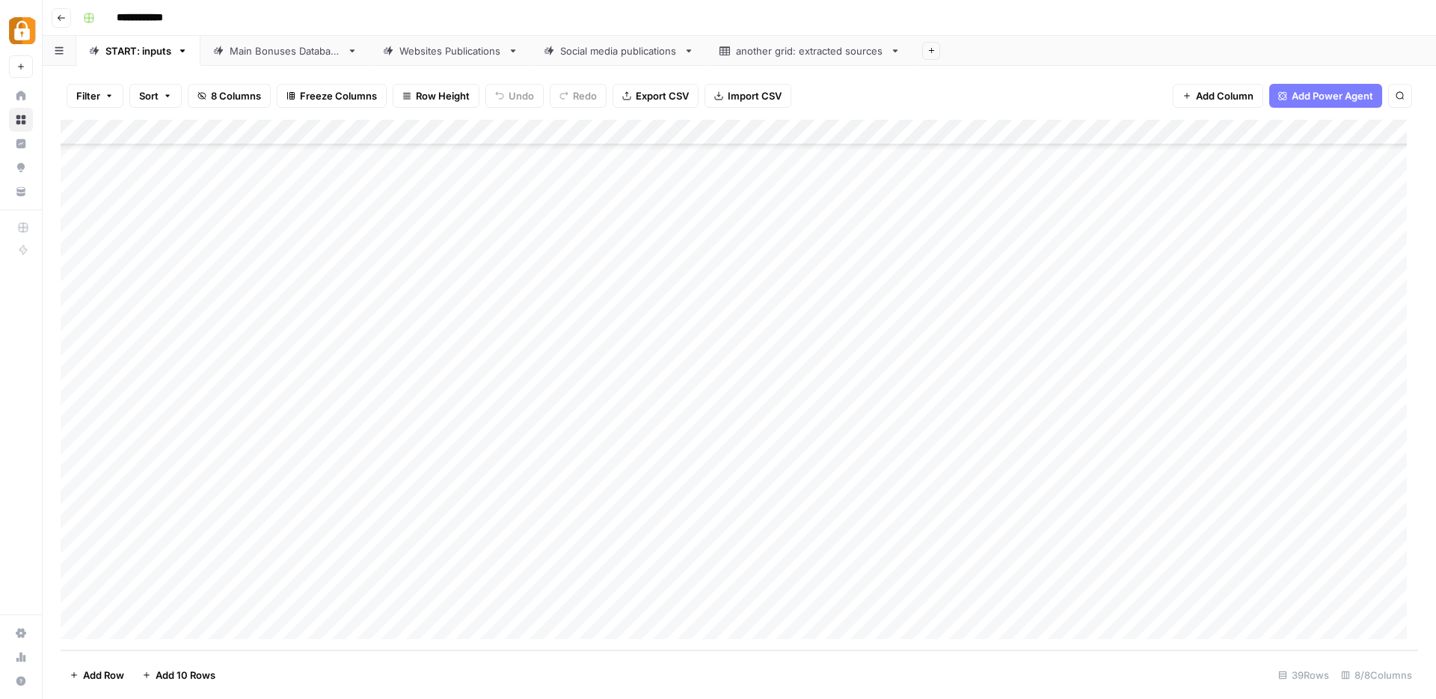
click at [462, 54] on div "Websites Publications" at bounding box center [450, 50] width 102 height 15
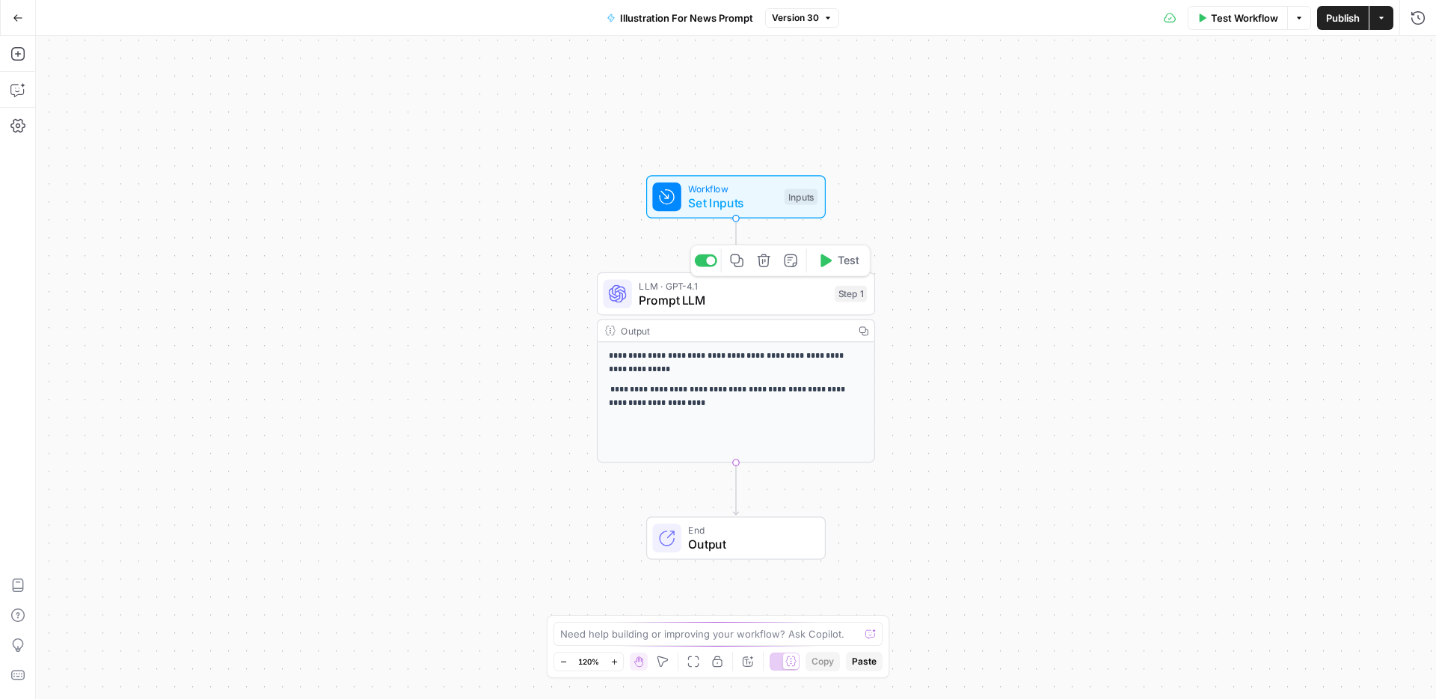
click at [655, 298] on span "Prompt LLM" at bounding box center [733, 300] width 189 height 18
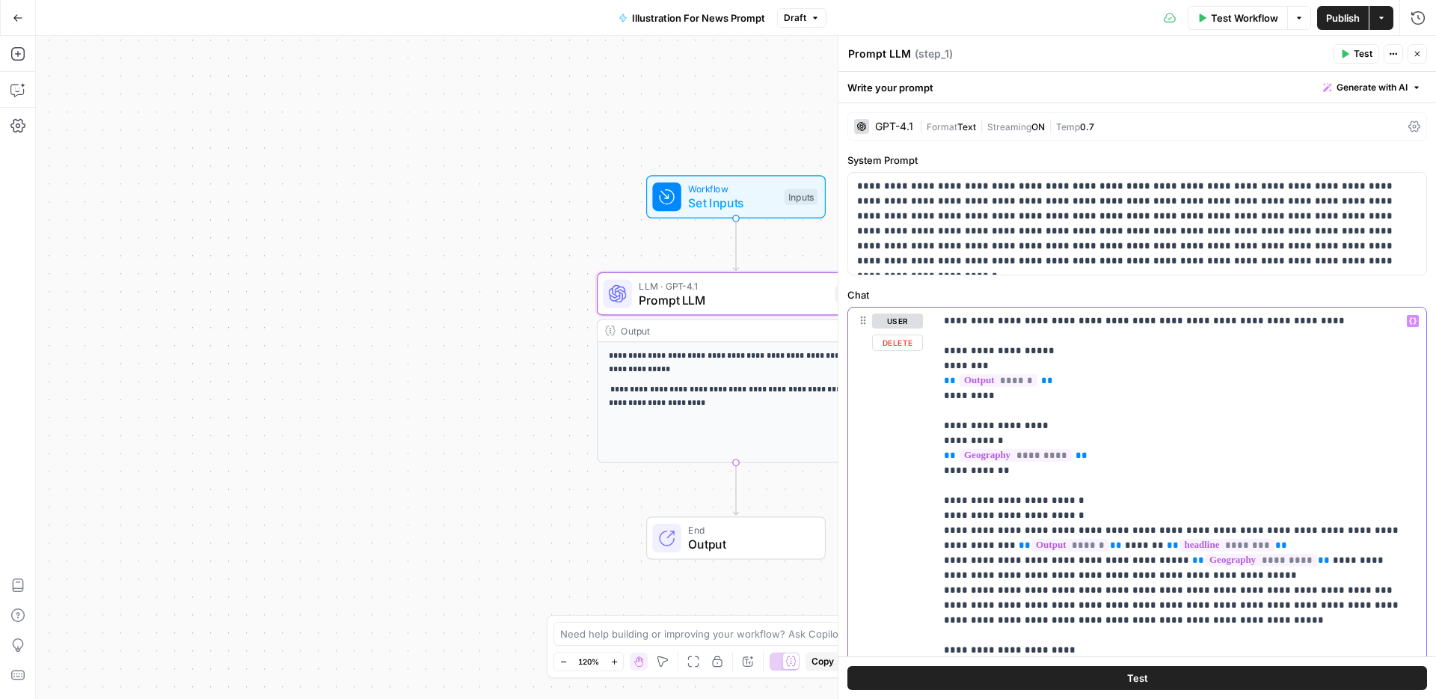
click at [1118, 494] on p "**********" at bounding box center [1175, 604] width 462 height 583
click at [932, 497] on div "**********" at bounding box center [1137, 622] width 578 height 631
click at [1038, 481] on p "**********" at bounding box center [1175, 604] width 462 height 583
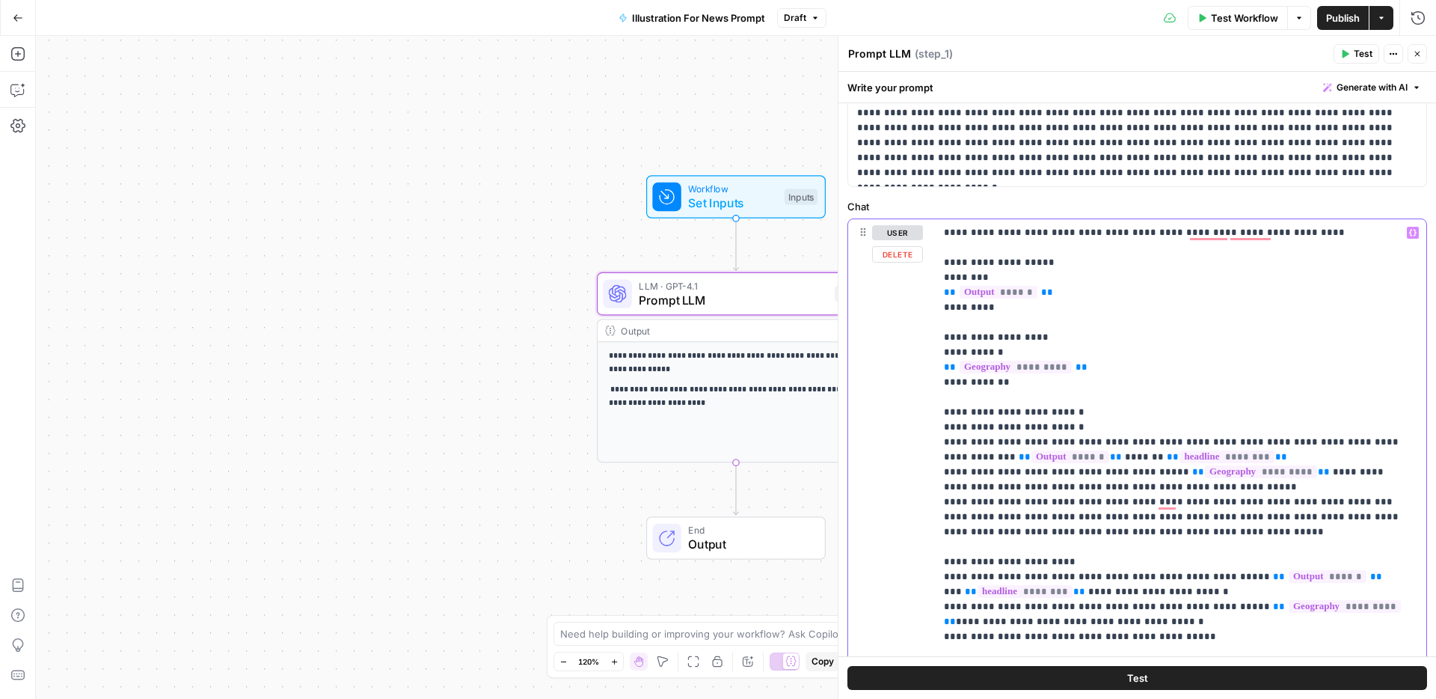
scroll to position [194, 0]
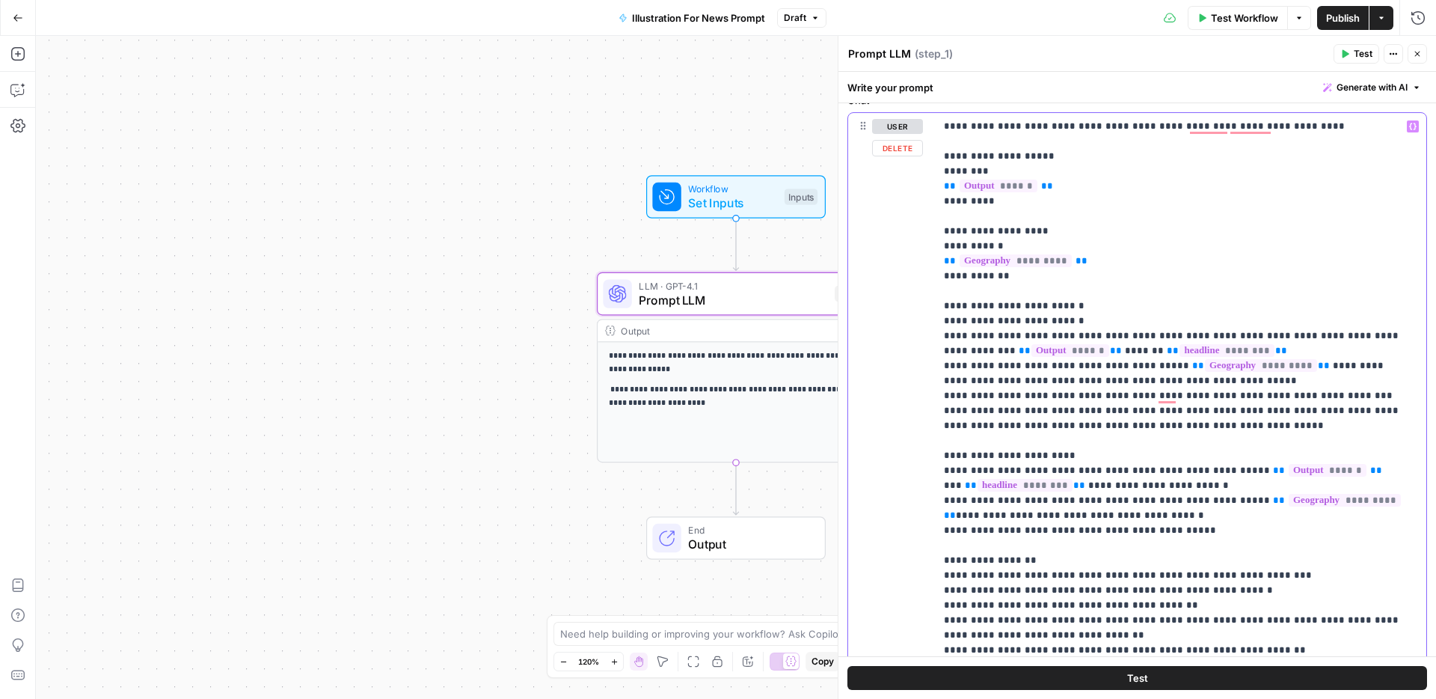
click at [940, 310] on div "**********" at bounding box center [1180, 410] width 491 height 595
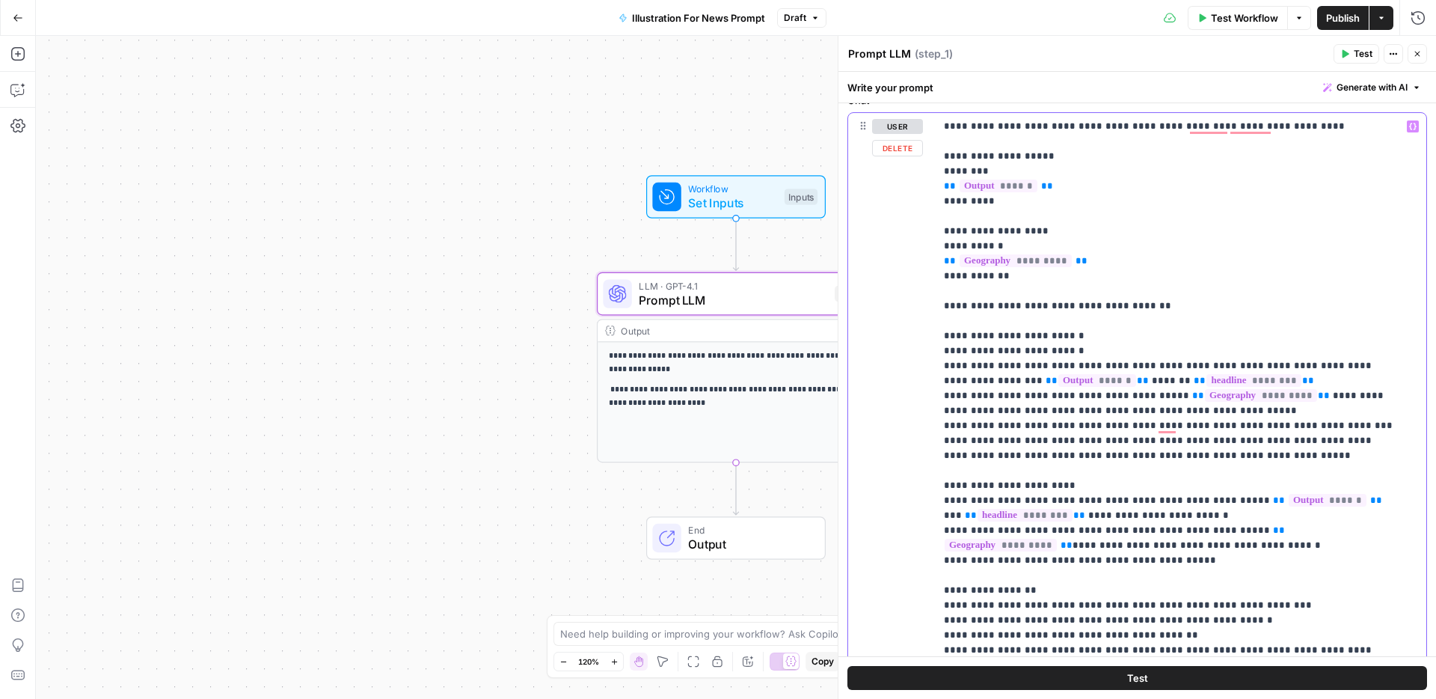
click at [1409, 127] on icon "button" at bounding box center [1412, 126] width 7 height 7
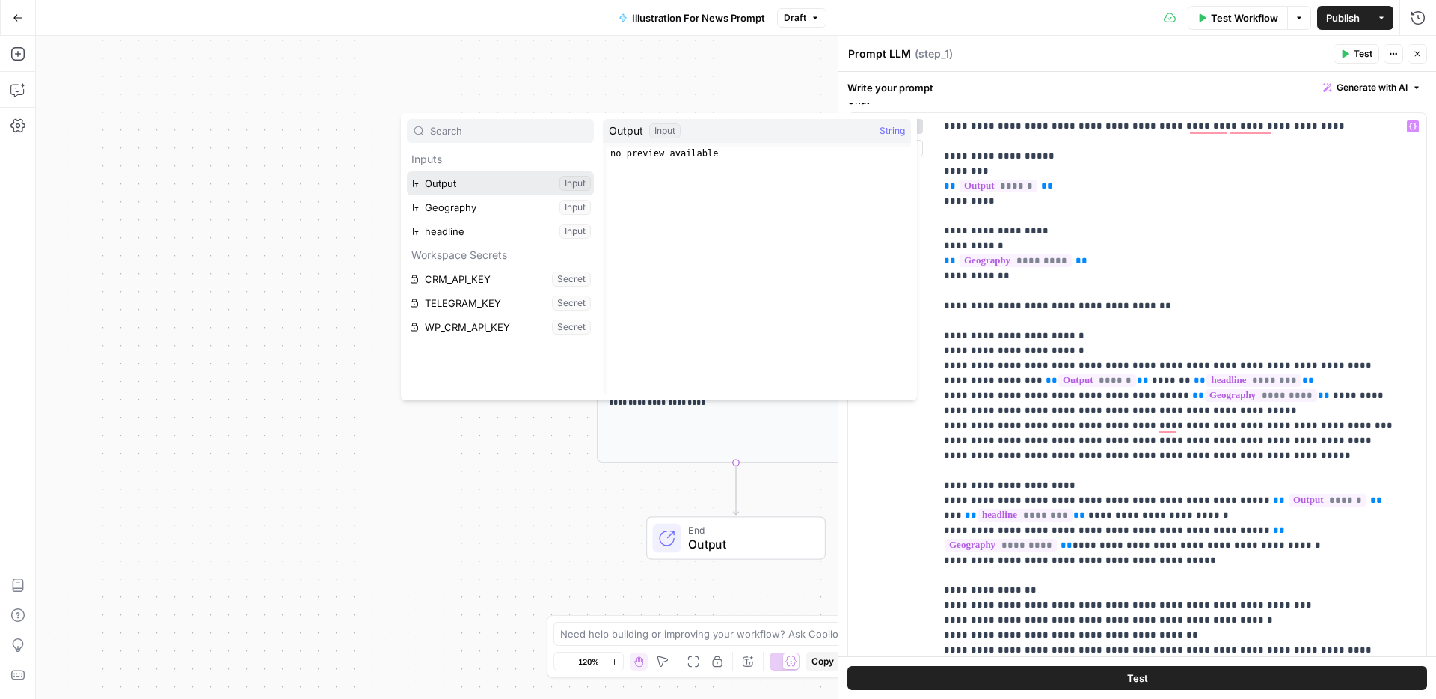
click at [458, 186] on button "Select variable Output" at bounding box center [500, 183] width 187 height 24
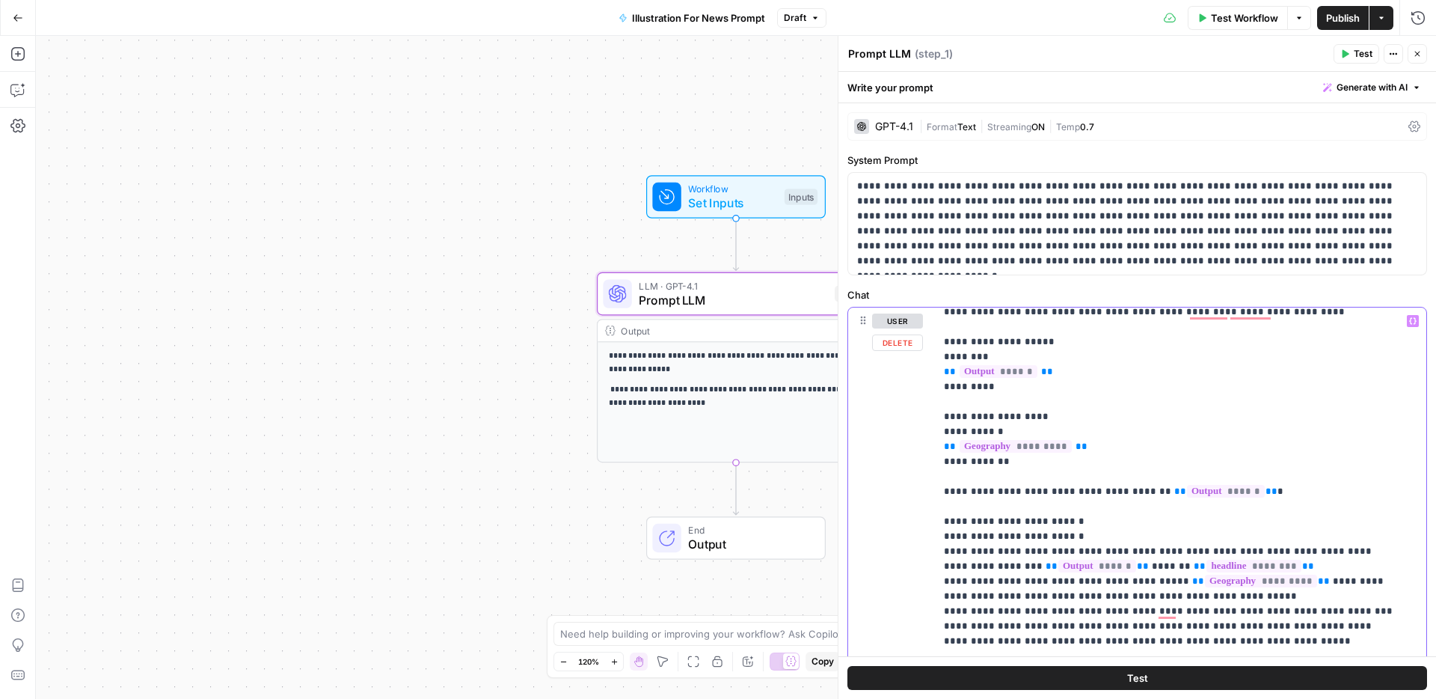
scroll to position [16, 0]
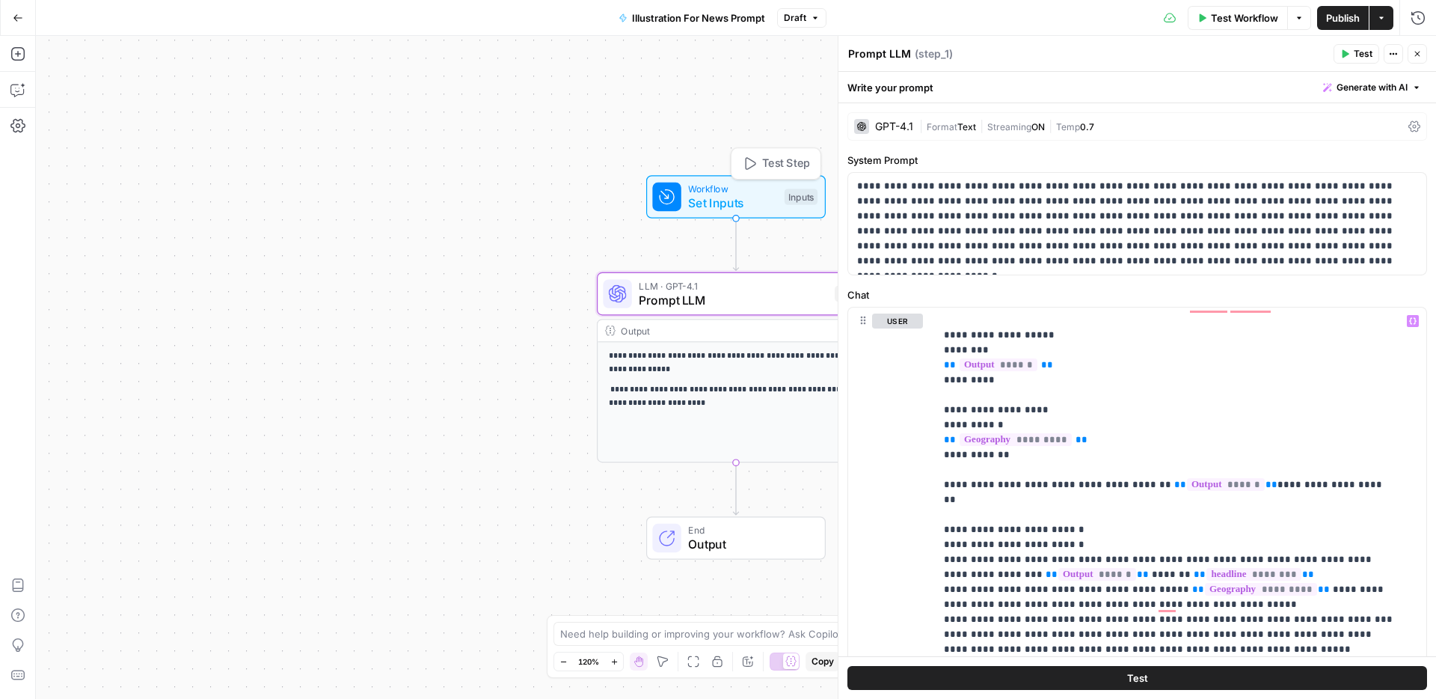
click at [741, 197] on span "Set Inputs" at bounding box center [732, 203] width 89 height 18
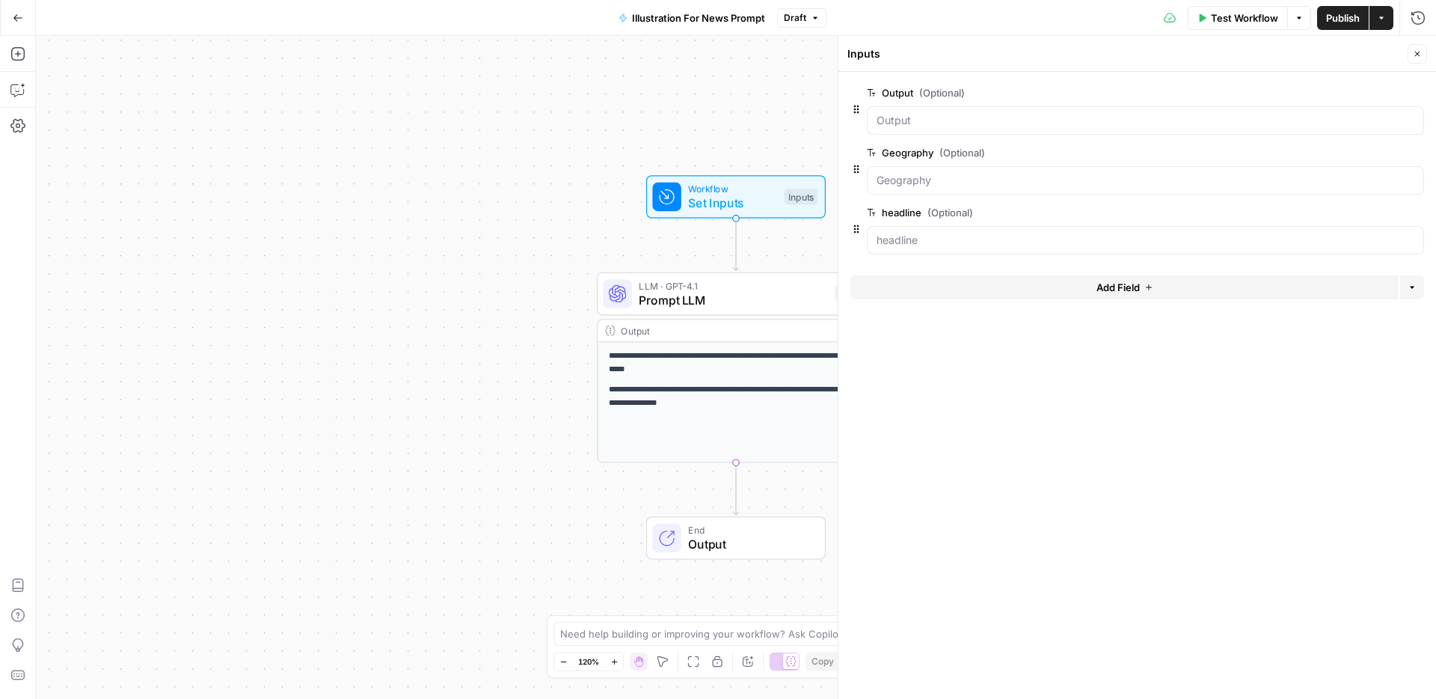
click at [1129, 287] on span "Add Field" at bounding box center [1118, 287] width 43 height 15
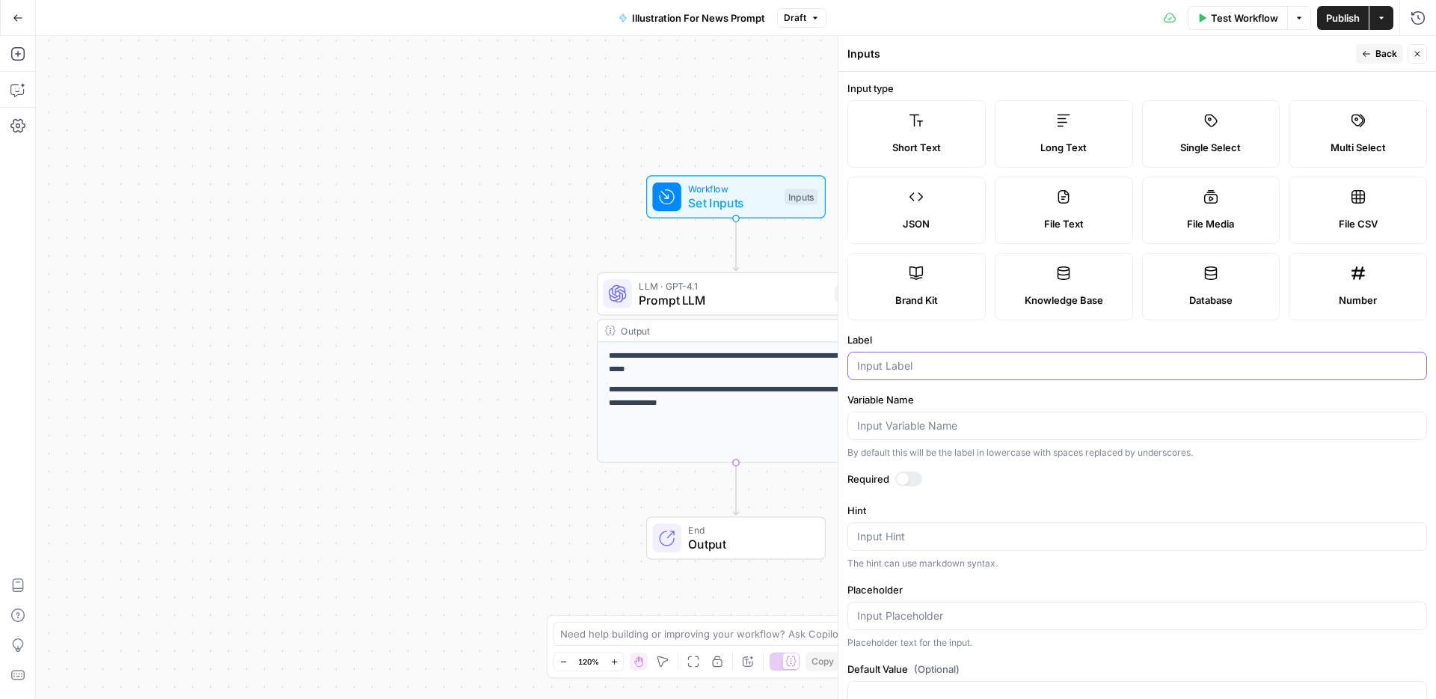
click at [912, 373] on input "Label" at bounding box center [1137, 365] width 560 height 15
type input "post_url"
click at [902, 428] on input "Variable Name" at bounding box center [1137, 425] width 560 height 15
paste input "post_url"
type input "post_url"
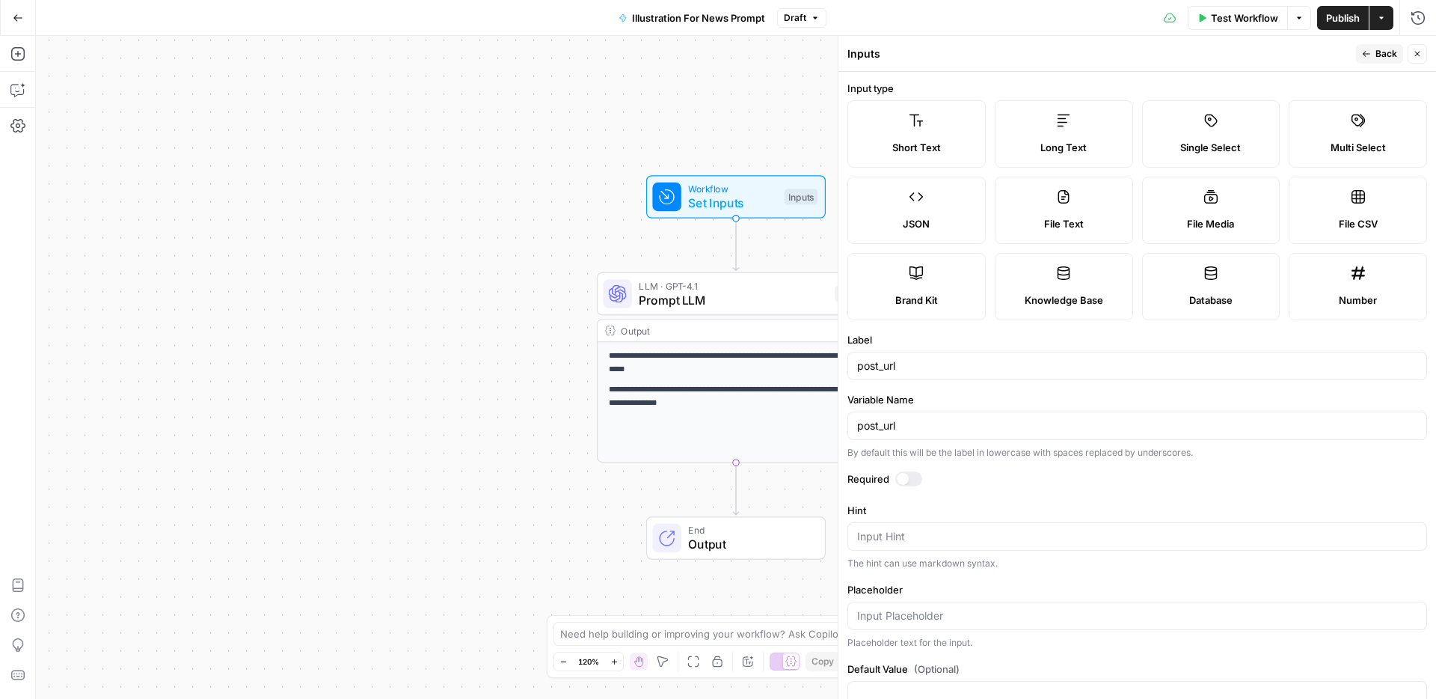
click at [1347, 13] on span "Publish" at bounding box center [1343, 17] width 34 height 15
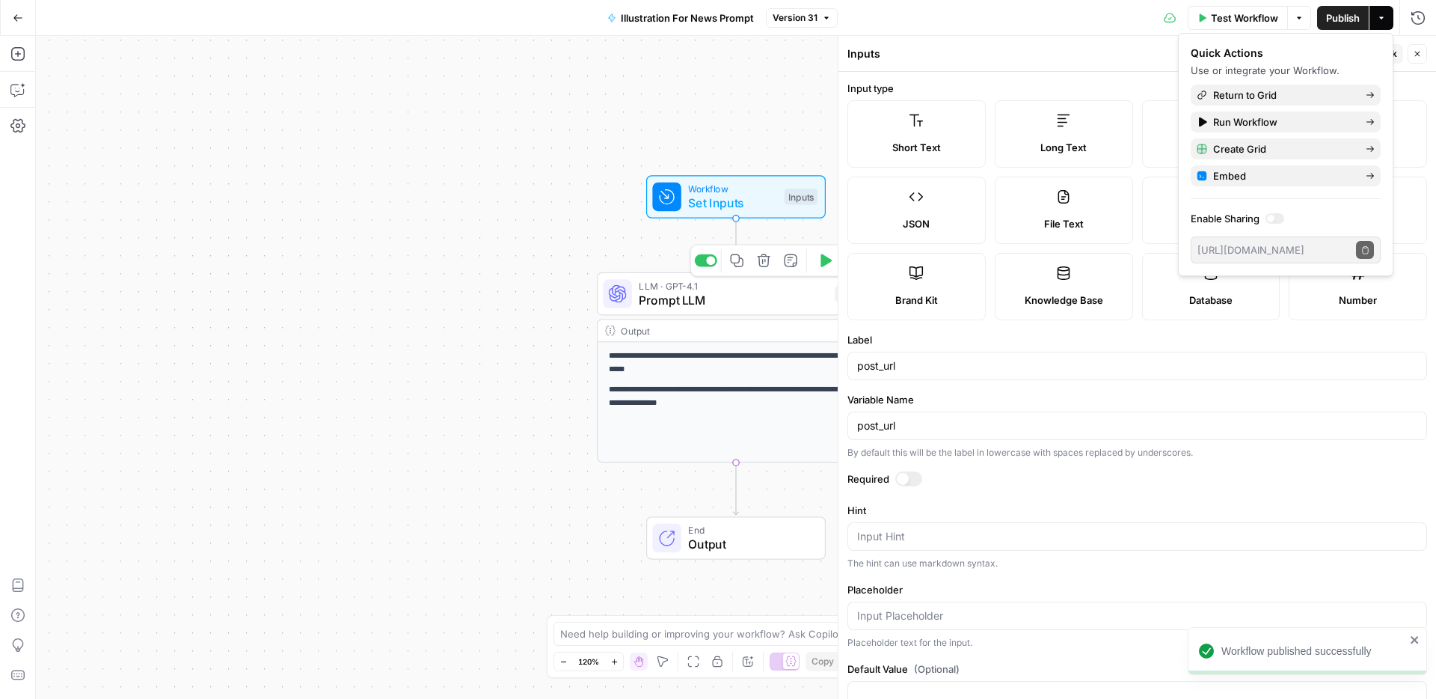
click at [682, 301] on span "Prompt LLM" at bounding box center [733, 300] width 189 height 18
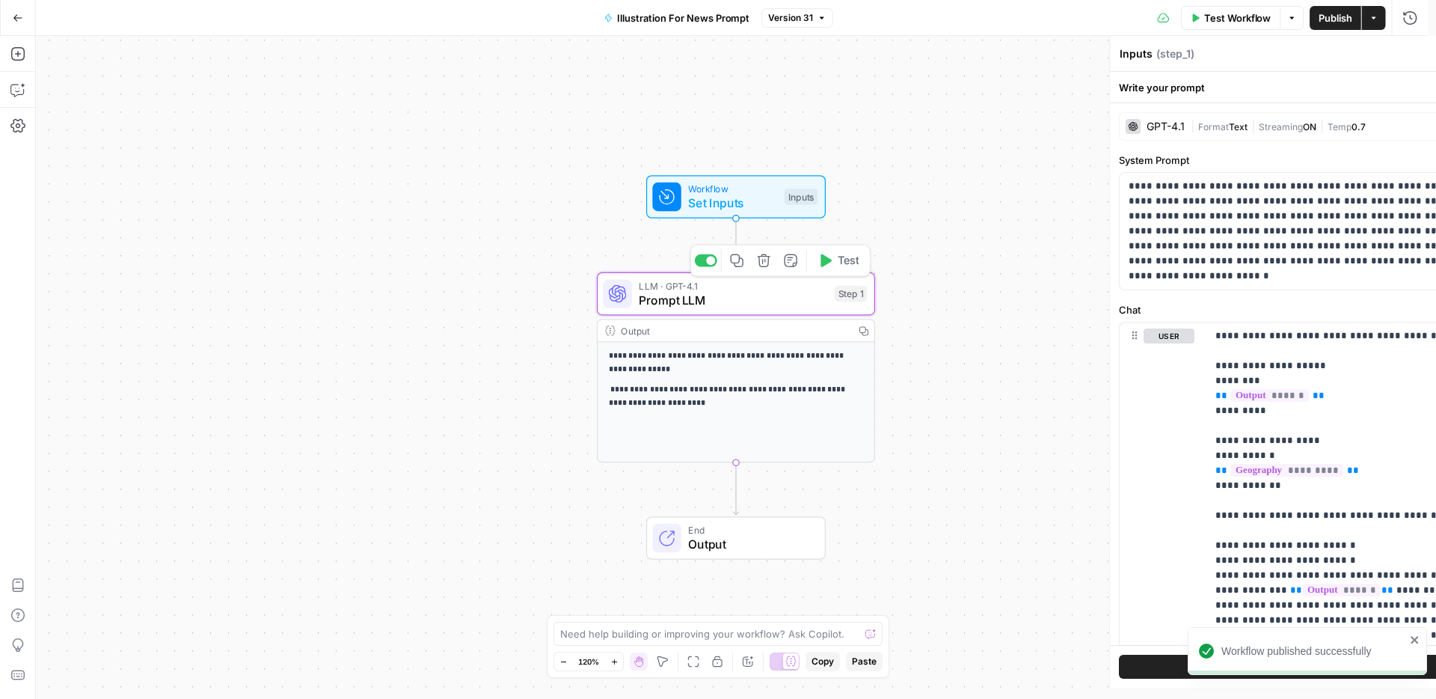
type textarea "Prompt LLM"
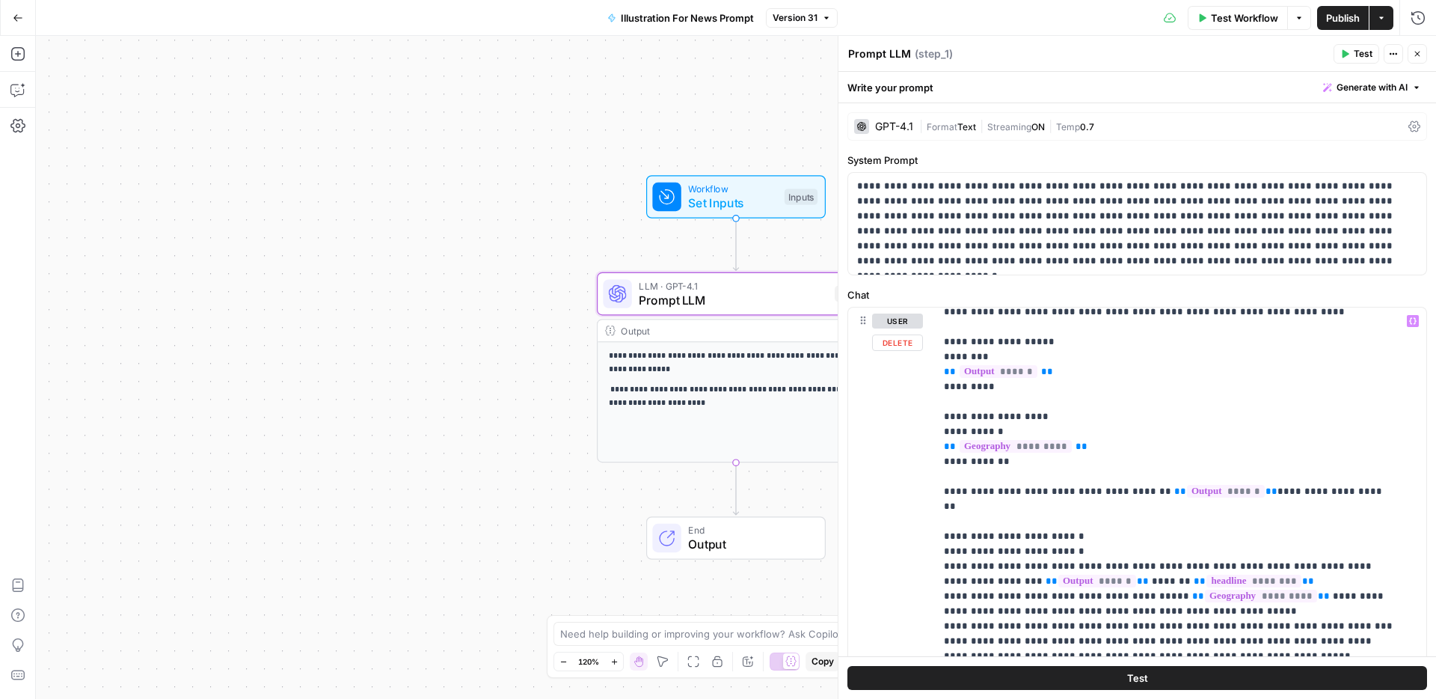
scroll to position [0, 0]
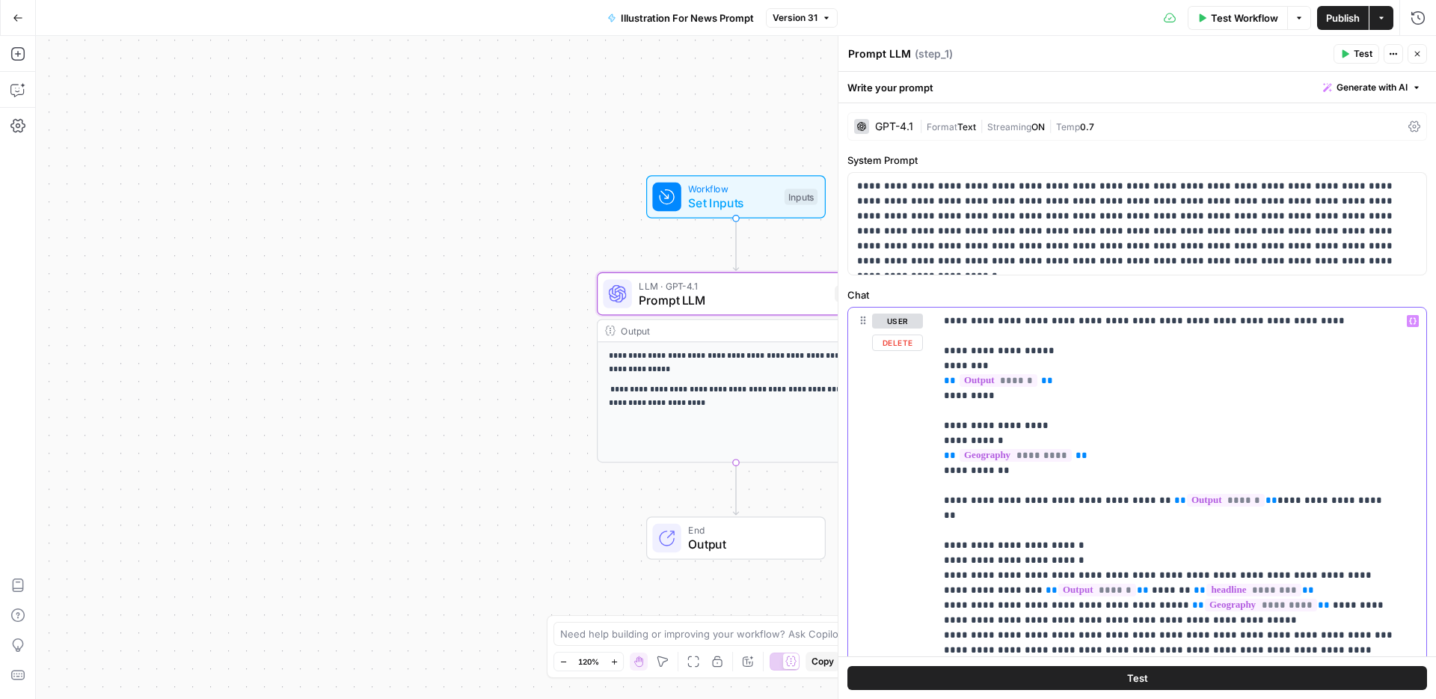
click at [1341, 501] on p "**********" at bounding box center [1169, 619] width 451 height 613
click at [1409, 321] on icon "button" at bounding box center [1412, 320] width 7 height 7
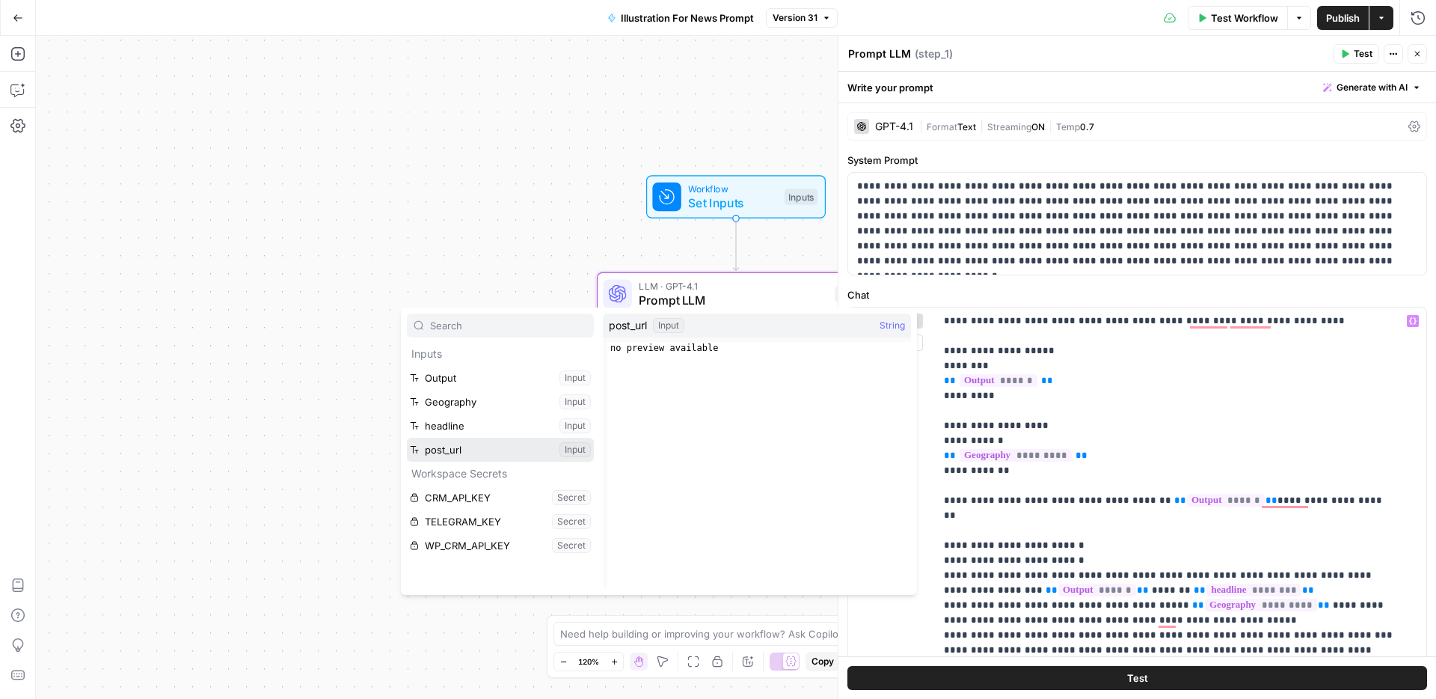
click at [474, 450] on button "Select variable post_url" at bounding box center [500, 450] width 187 height 24
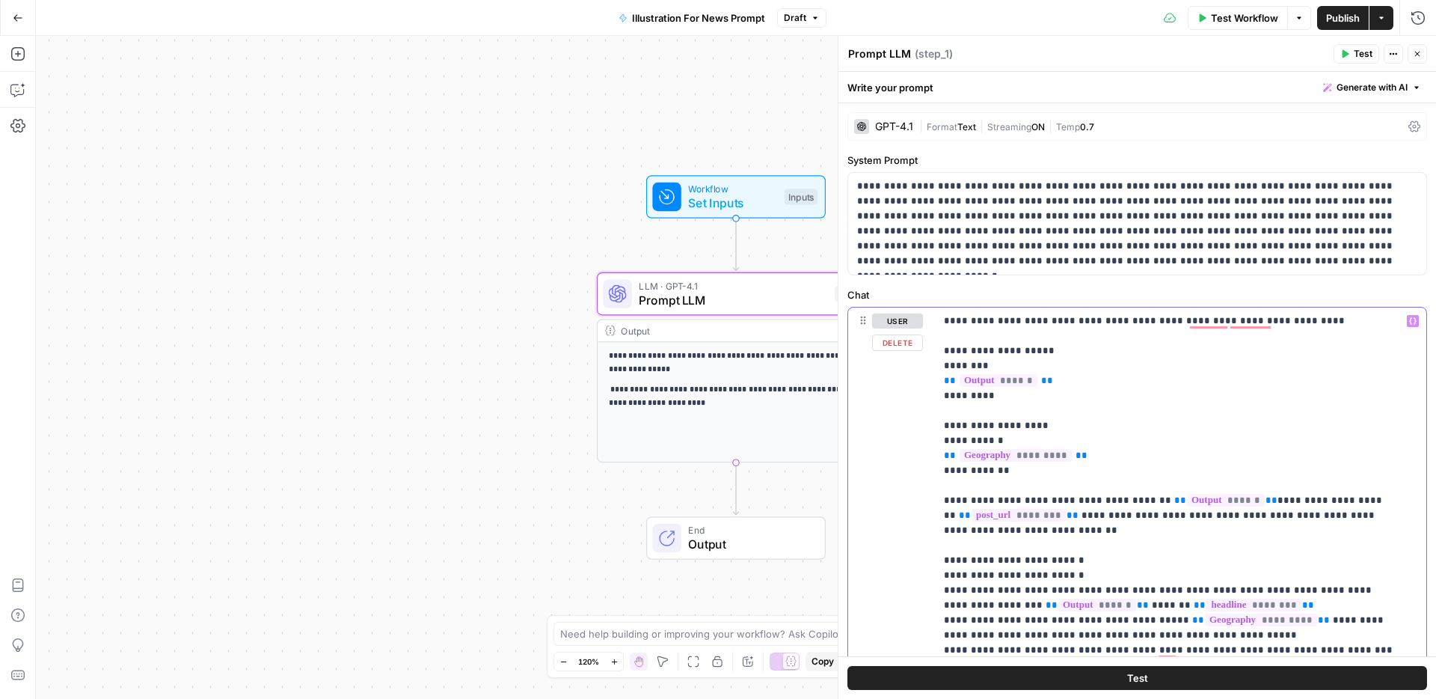
click at [1409, 322] on icon "button" at bounding box center [1412, 320] width 7 height 7
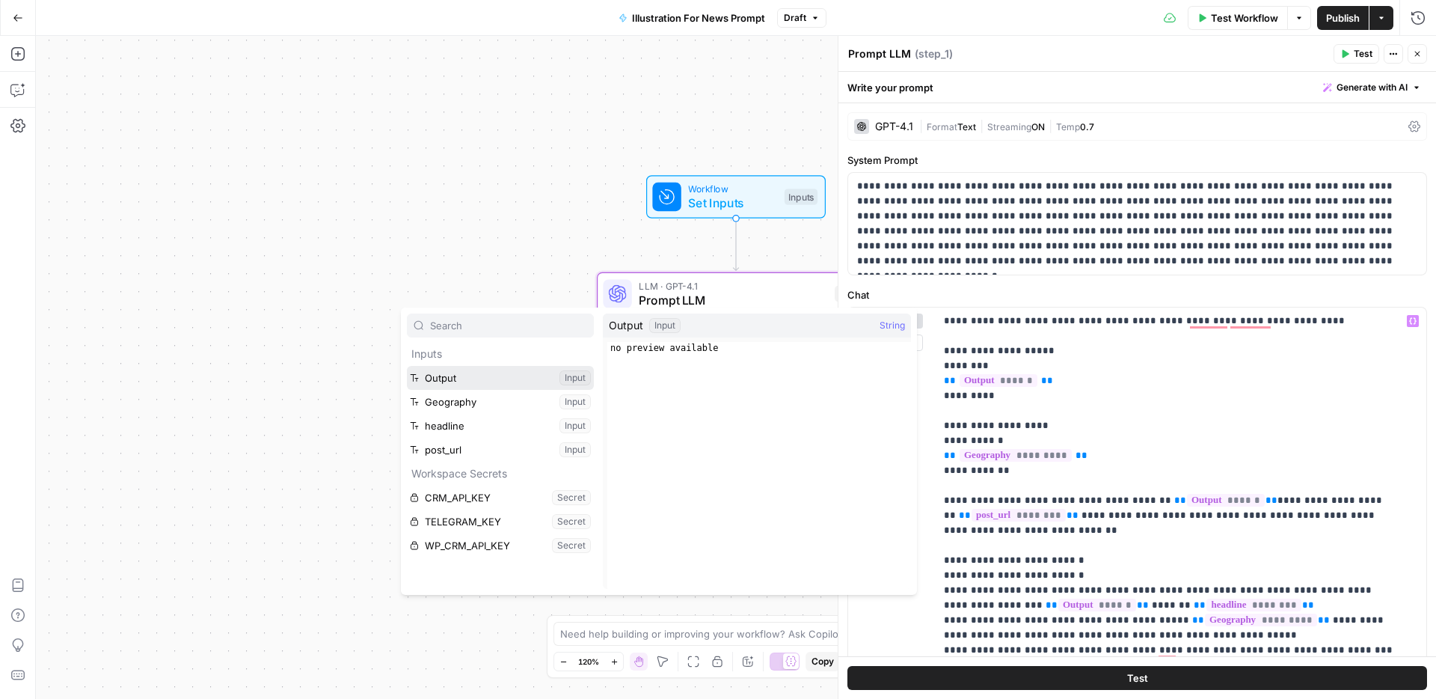
click at [474, 376] on button "Select variable Output" at bounding box center [500, 378] width 187 height 24
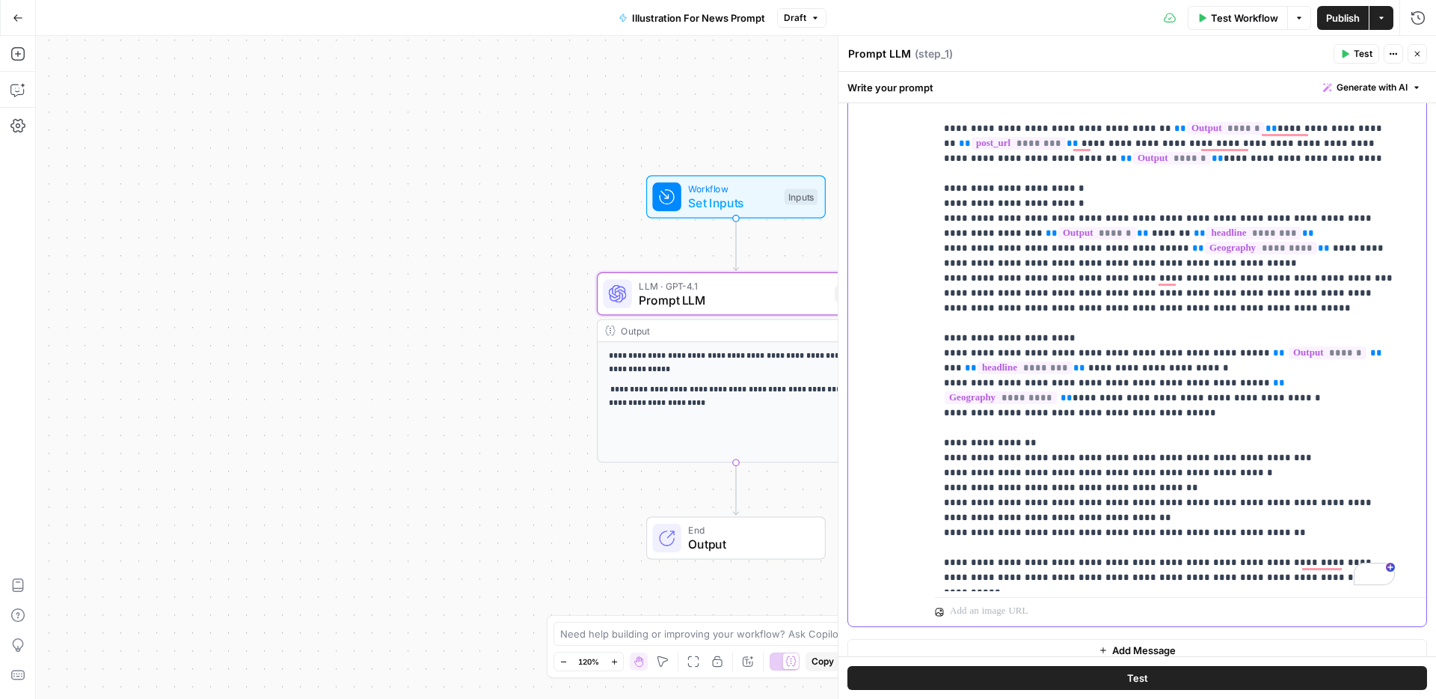
scroll to position [340, 0]
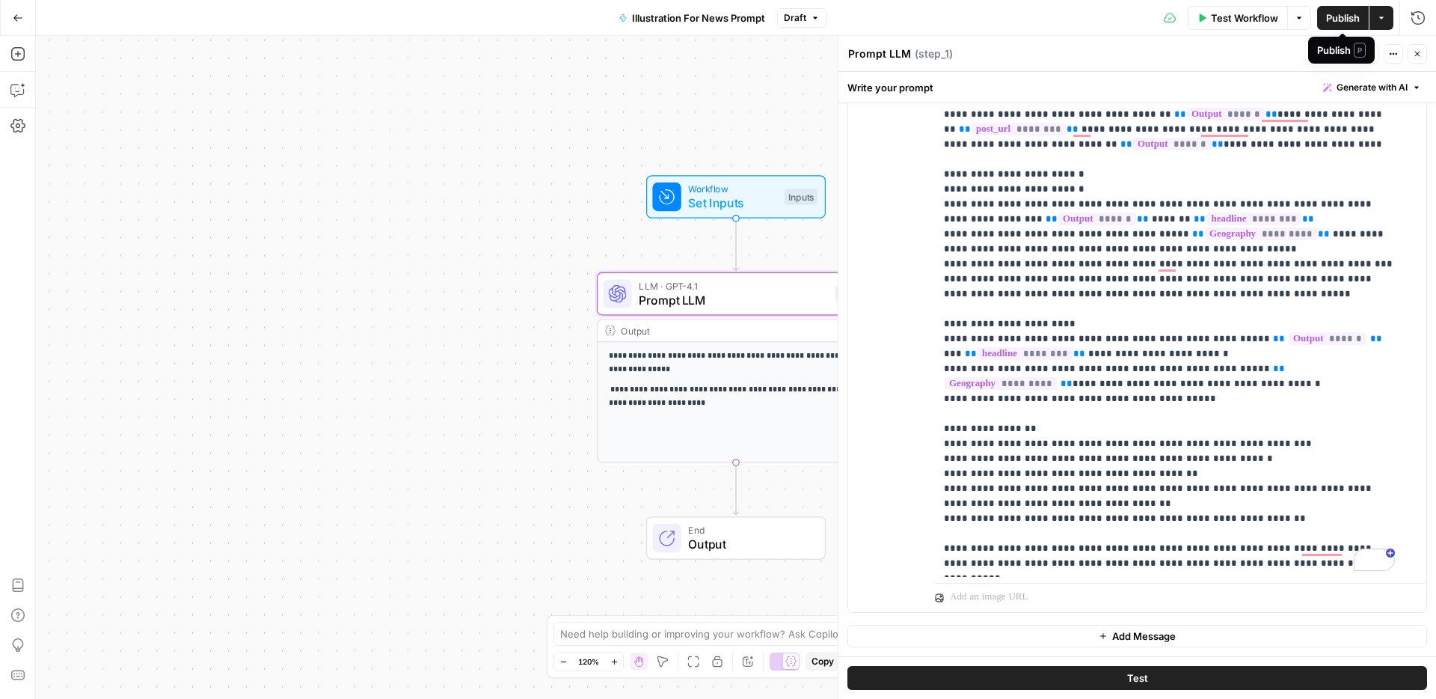
click at [1331, 26] on button "Publish" at bounding box center [1343, 18] width 52 height 24
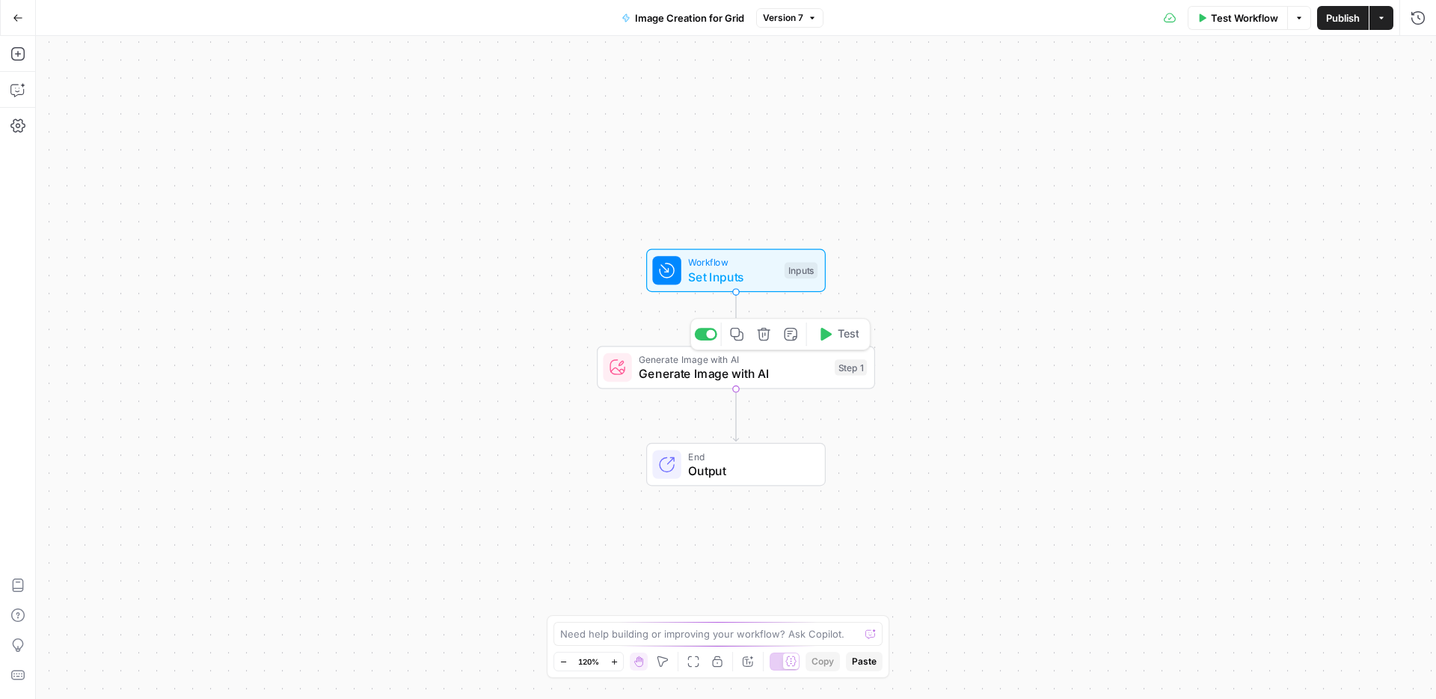
click at [714, 266] on span "Workflow" at bounding box center [732, 262] width 89 height 14
click at [695, 376] on span "Generate Image with AI" at bounding box center [733, 373] width 189 height 18
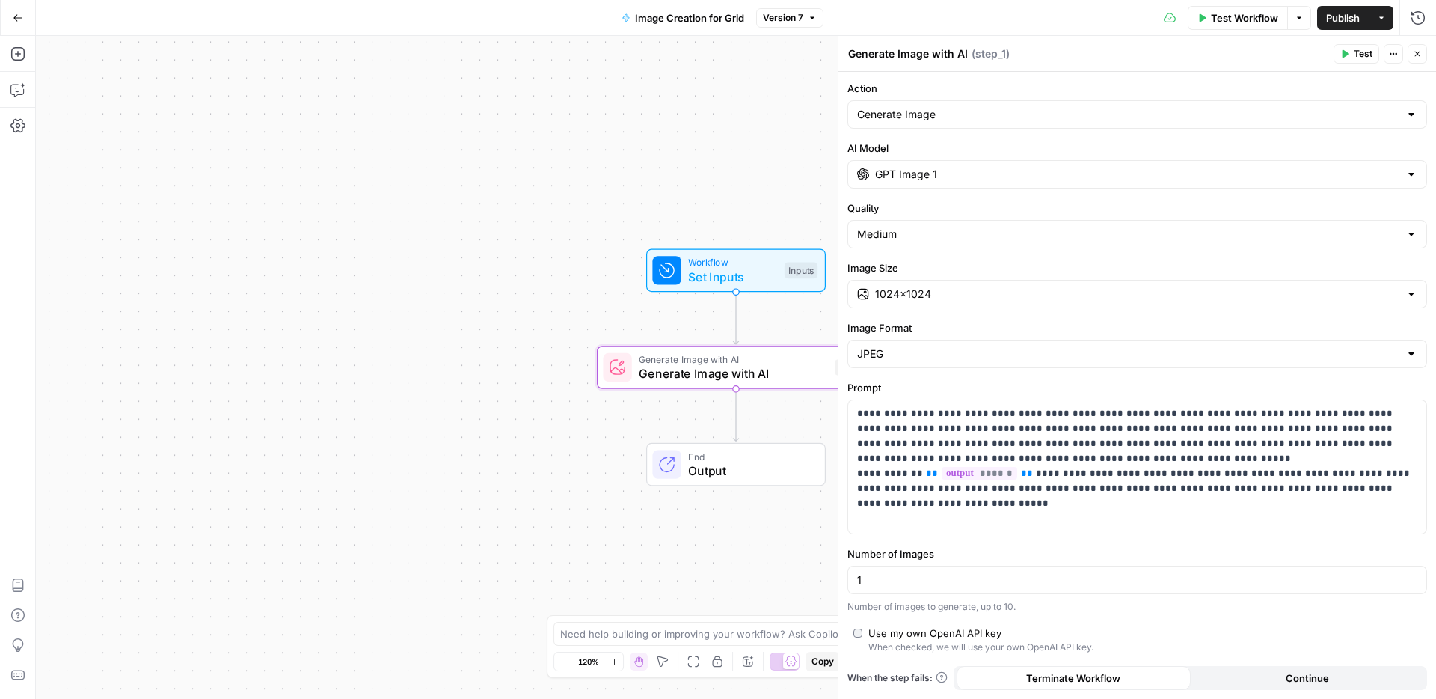
click at [1344, 12] on span "Publish" at bounding box center [1343, 17] width 34 height 15
